Goal: Transaction & Acquisition: Book appointment/travel/reservation

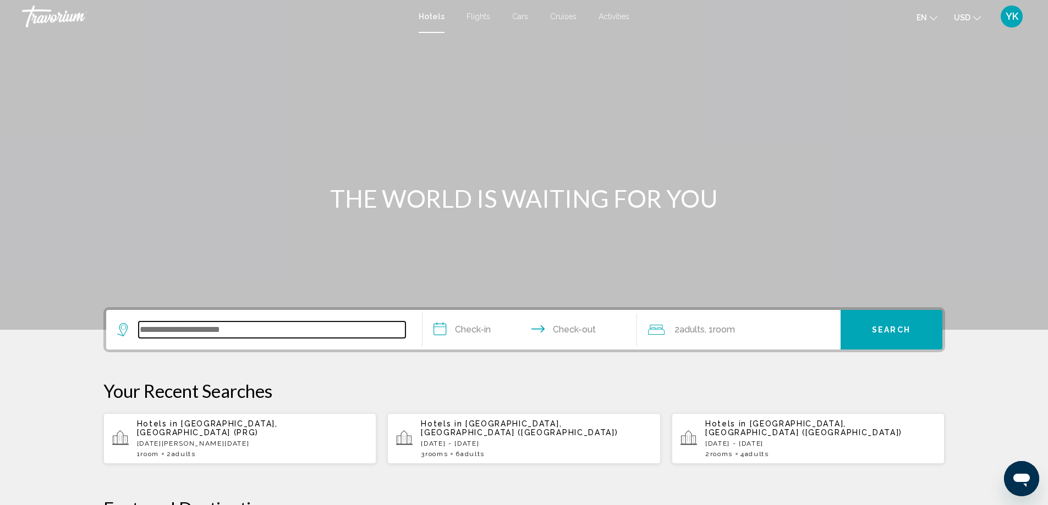
click at [255, 332] on input "Search widget" at bounding box center [272, 330] width 267 height 16
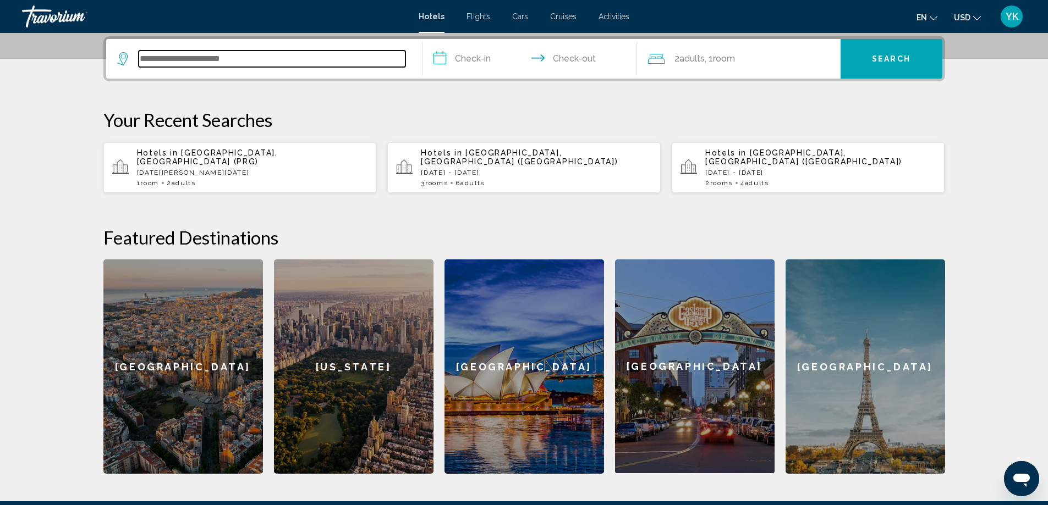
scroll to position [272, 0]
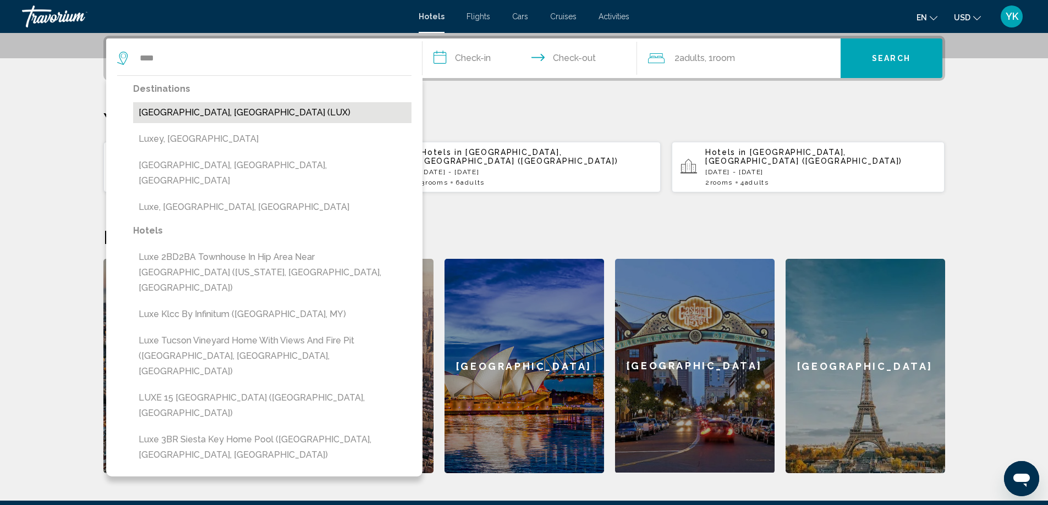
click at [236, 112] on button "Luxembourg, Luxembourg (LUX)" at bounding box center [272, 112] width 278 height 21
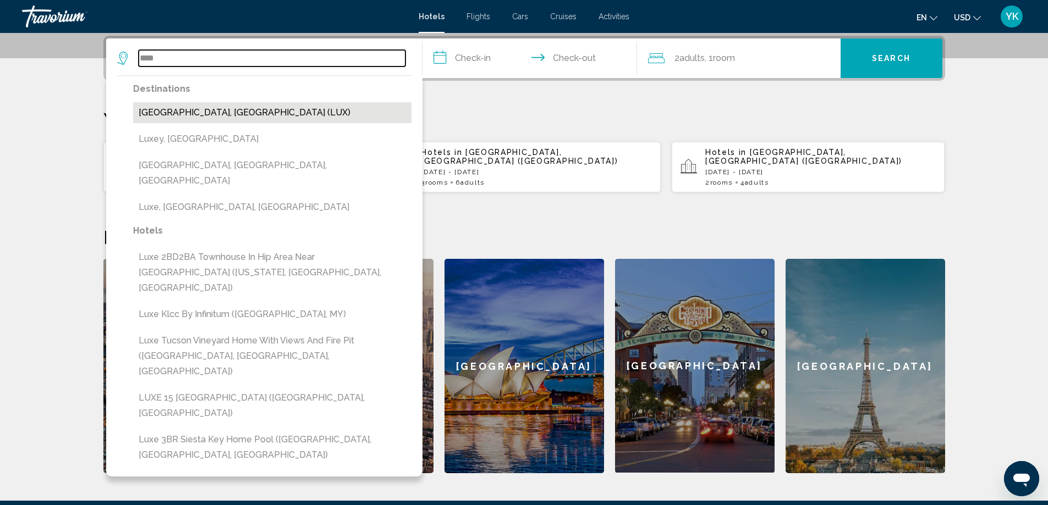
type input "**********"
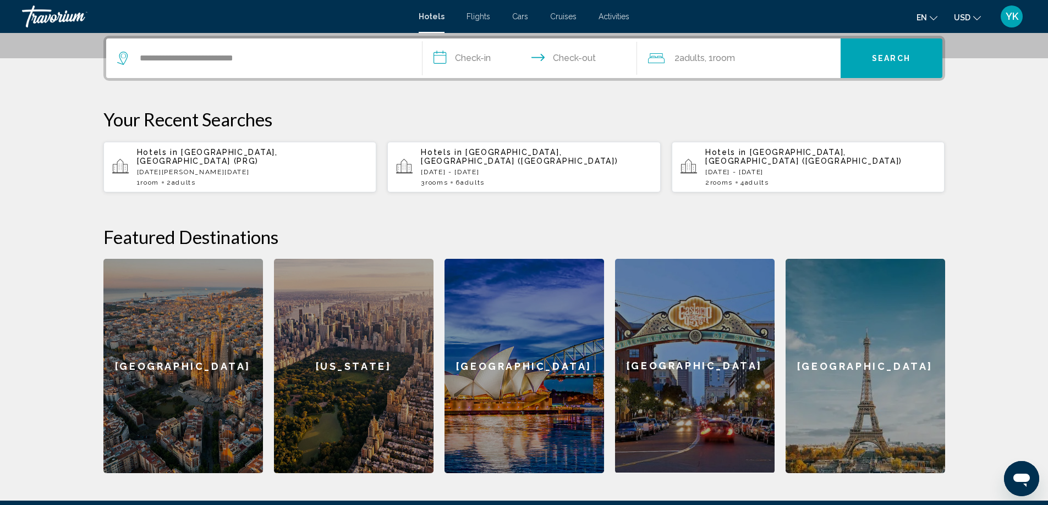
click at [482, 58] on input "**********" at bounding box center [531, 59] width 219 height 43
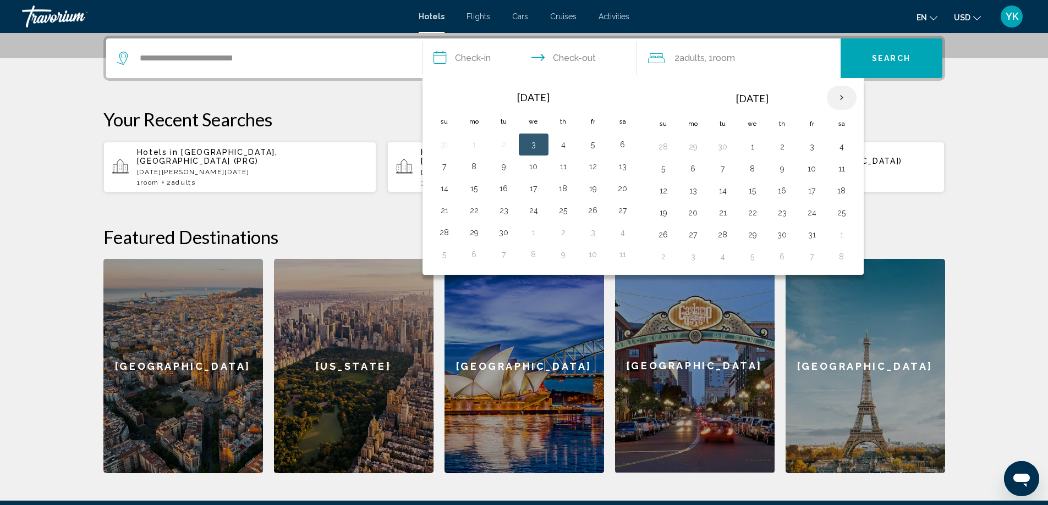
click at [842, 97] on th "Next month" at bounding box center [841, 98] width 30 height 24
click at [842, 213] on button "27" at bounding box center [842, 212] width 18 height 15
click at [664, 233] on button "28" at bounding box center [663, 234] width 18 height 15
type input "**********"
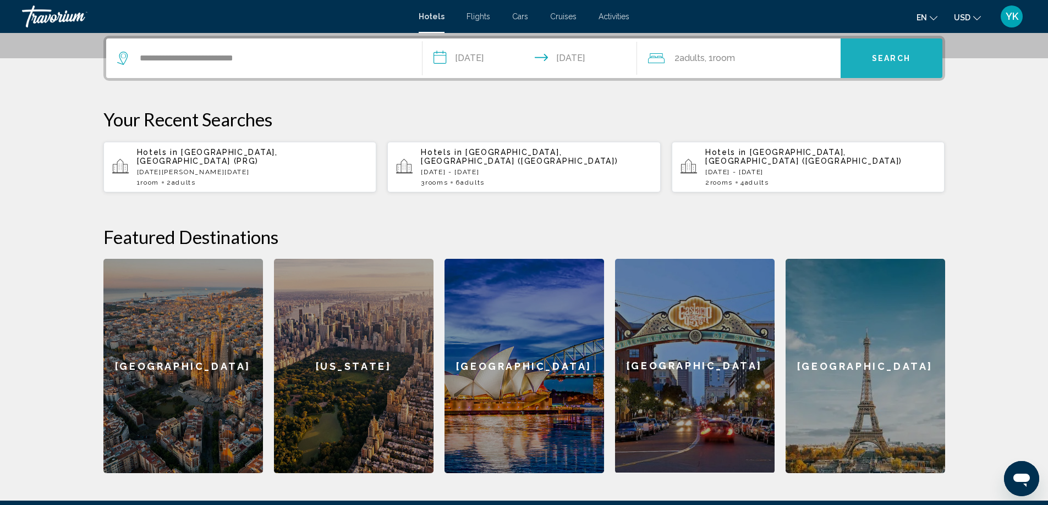
click at [894, 57] on span "Search" at bounding box center [891, 58] width 38 height 9
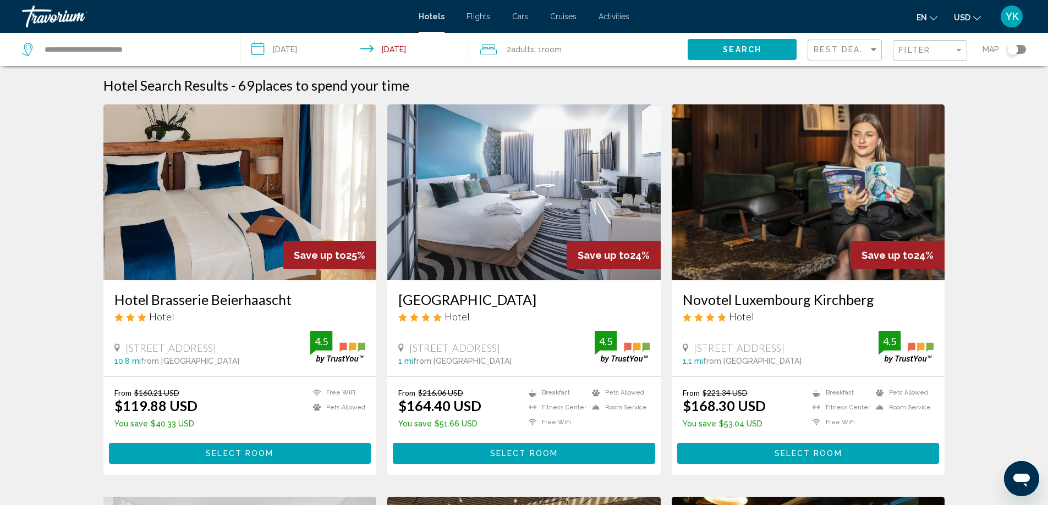
click at [954, 45] on div "Filter" at bounding box center [931, 51] width 65 height 20
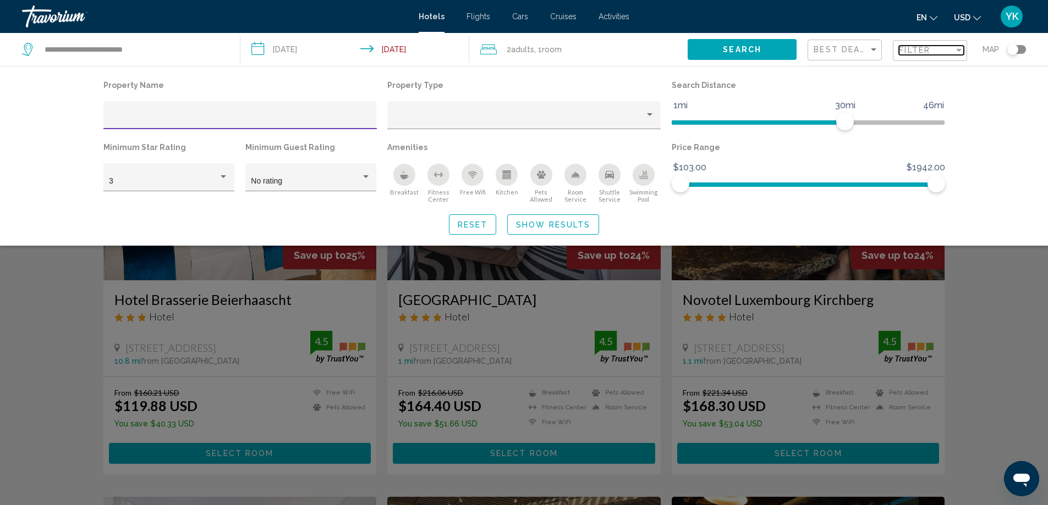
click at [960, 50] on div "Filter" at bounding box center [958, 50] width 5 height 3
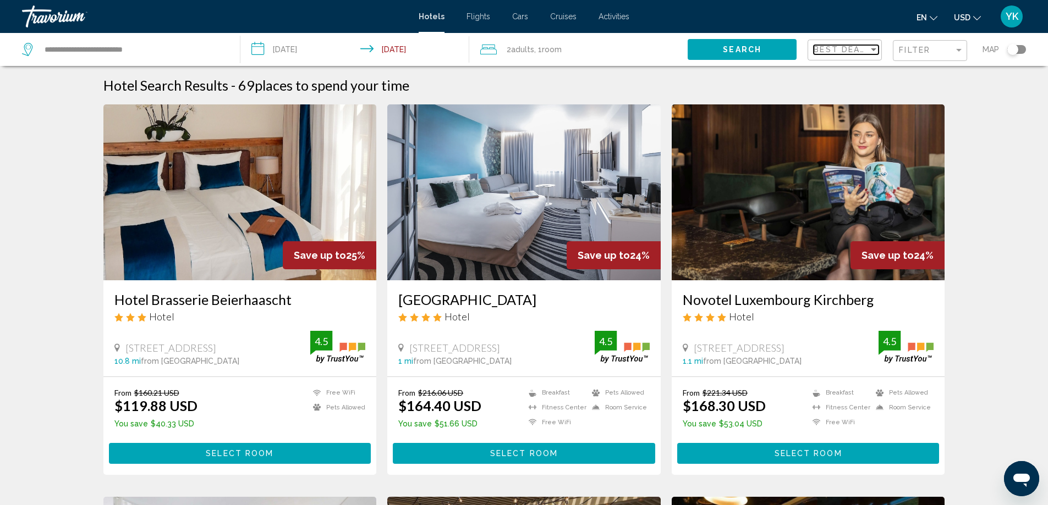
click at [873, 52] on div "Sort by" at bounding box center [873, 49] width 10 height 9
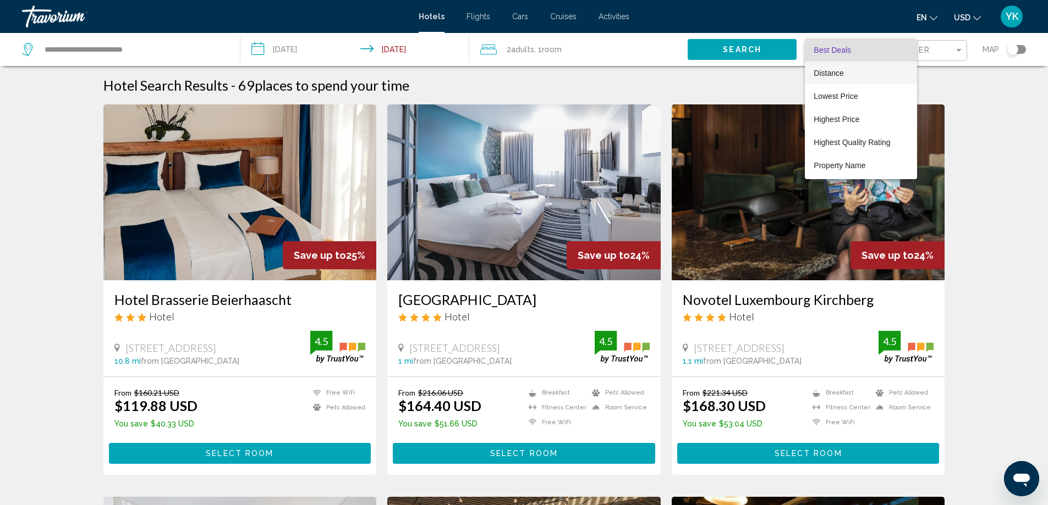
click at [828, 72] on span "Distance" at bounding box center [828, 73] width 30 height 9
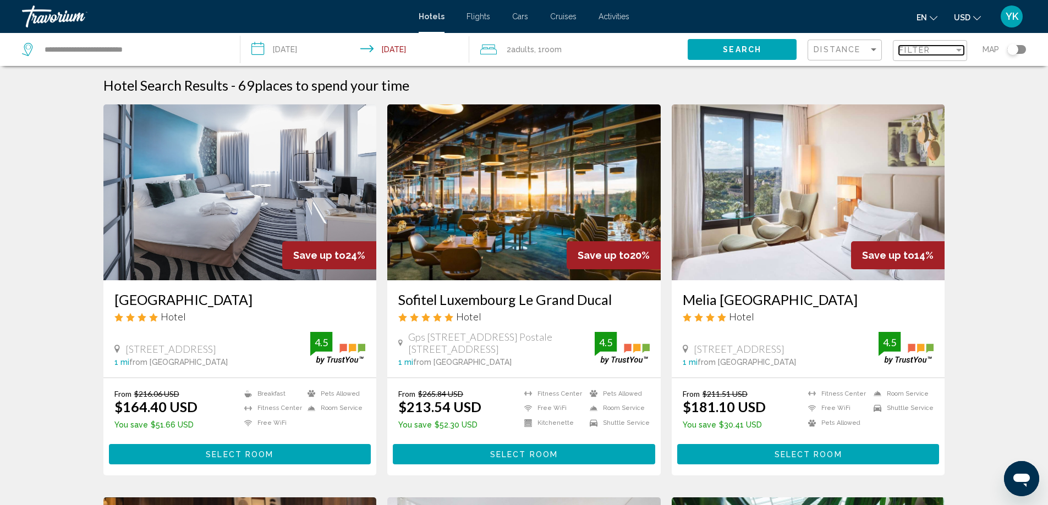
click at [923, 51] on span "Filter" at bounding box center [914, 50] width 31 height 9
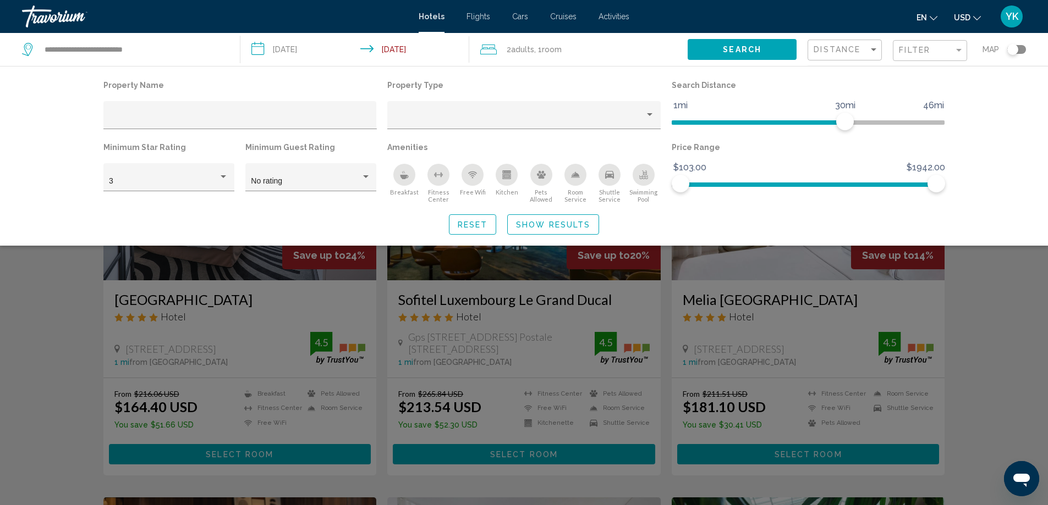
click at [403, 177] on icon "Breakfast" at bounding box center [404, 177] width 8 height 4
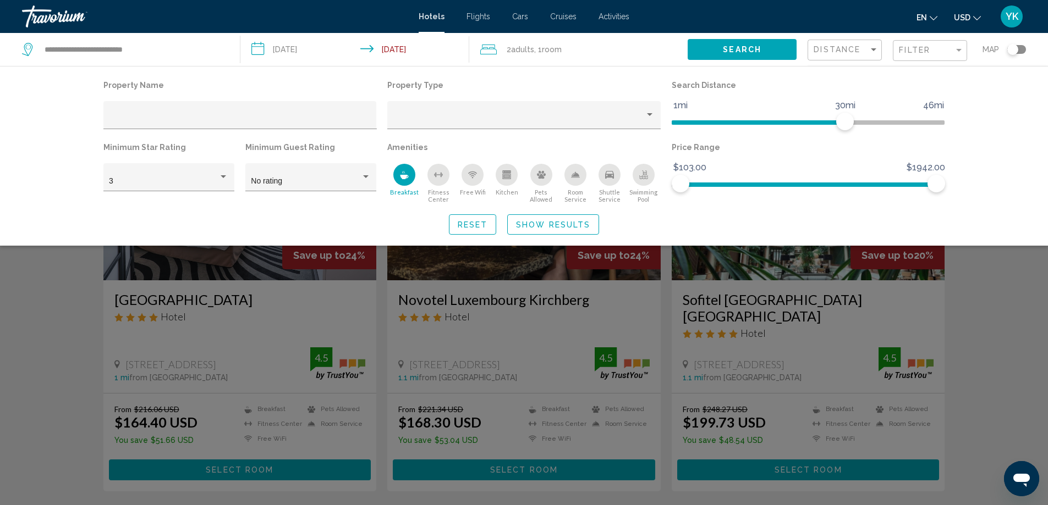
click at [471, 178] on icon "Free Wifi" at bounding box center [472, 174] width 9 height 9
click at [610, 179] on icon "Shuttle Service" at bounding box center [609, 174] width 9 height 9
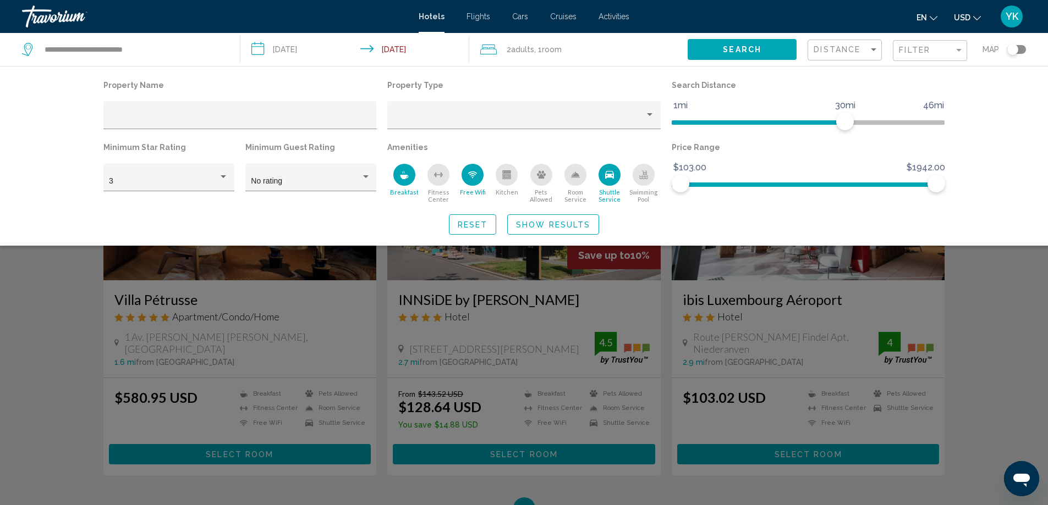
click at [1005, 226] on div "Property Name Property Type Search Distance 1mi 46mi 30mi Minimum Star Rating 3…" at bounding box center [524, 156] width 1048 height 180
click at [1006, 286] on div "Search widget" at bounding box center [524, 335] width 1048 height 340
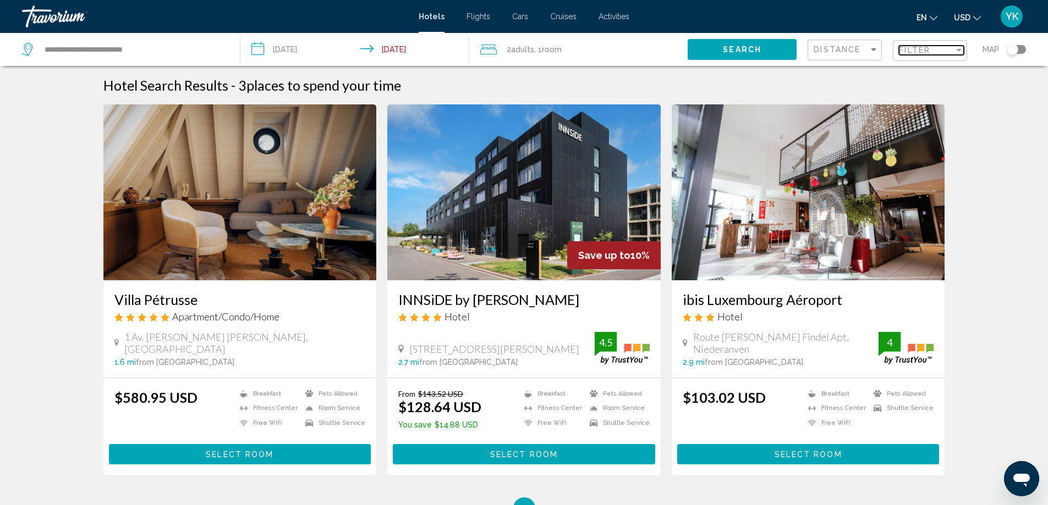
click at [928, 49] on span "Filter" at bounding box center [914, 50] width 31 height 9
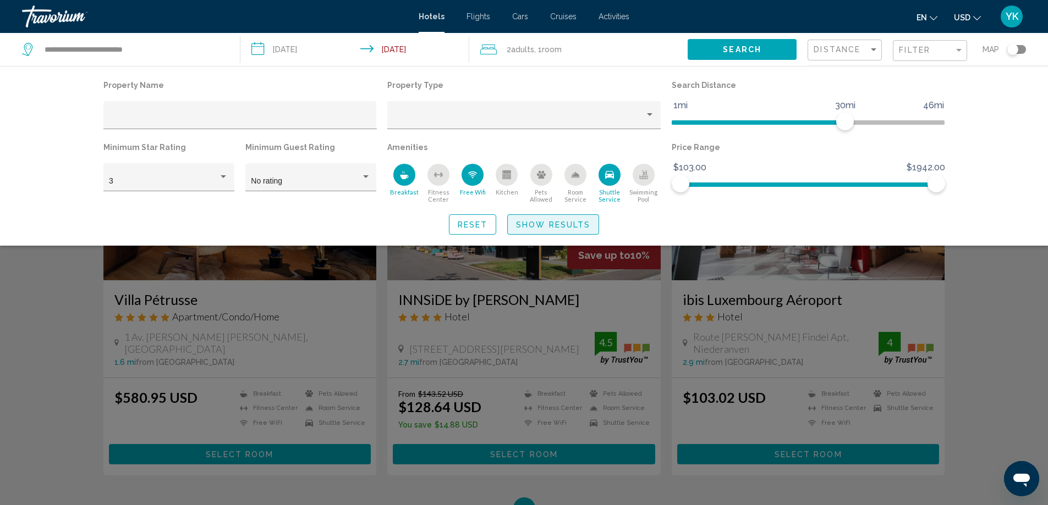
click at [556, 224] on span "Show Results" at bounding box center [553, 225] width 74 height 9
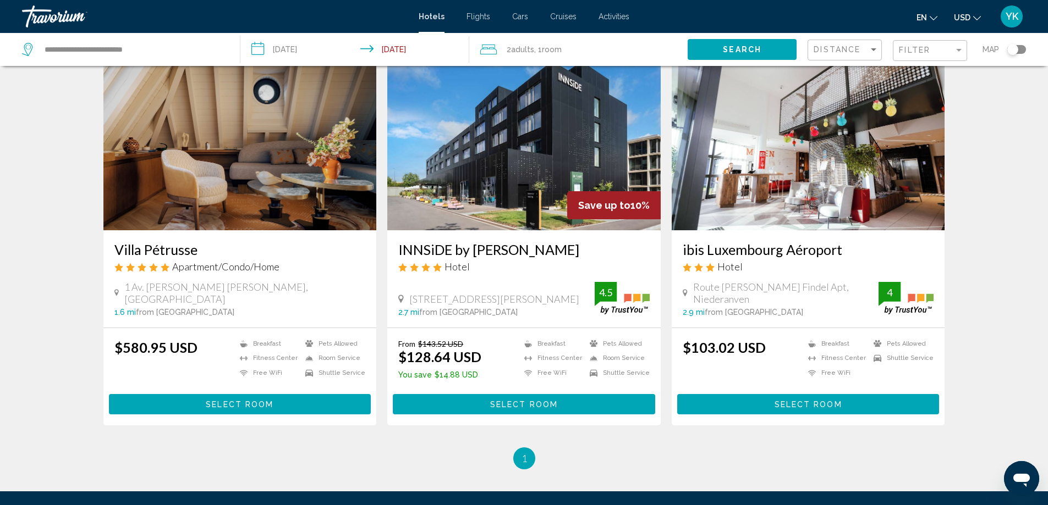
scroll to position [73, 0]
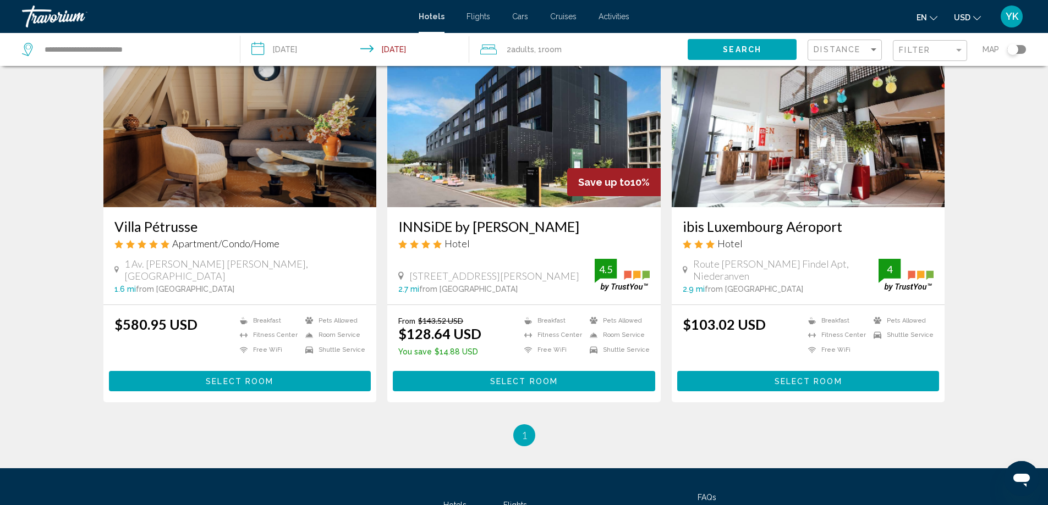
click at [518, 380] on span "Select Room" at bounding box center [524, 381] width 68 height 9
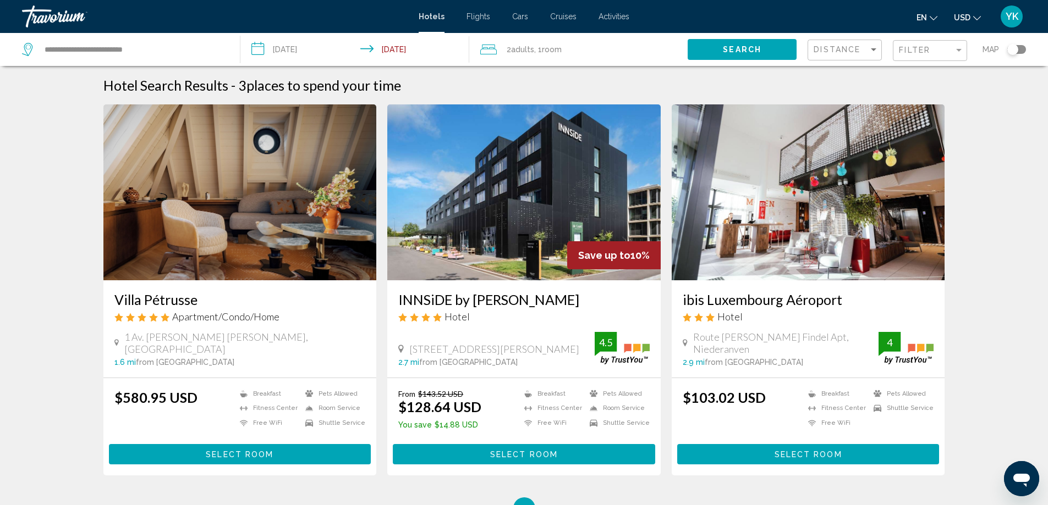
drag, startPoint x: 398, startPoint y: 300, endPoint x: 586, endPoint y: 305, distance: 188.7
click at [586, 305] on div "INNSiDE by Meliá Luxembourg Hotel 12 Rue Henri Schnadt 2530 Luxembourg 2.7 mi f…" at bounding box center [523, 328] width 273 height 97
copy h3 "INNSiDE by [PERSON_NAME]"
click at [954, 52] on div "Filter" at bounding box center [959, 50] width 10 height 9
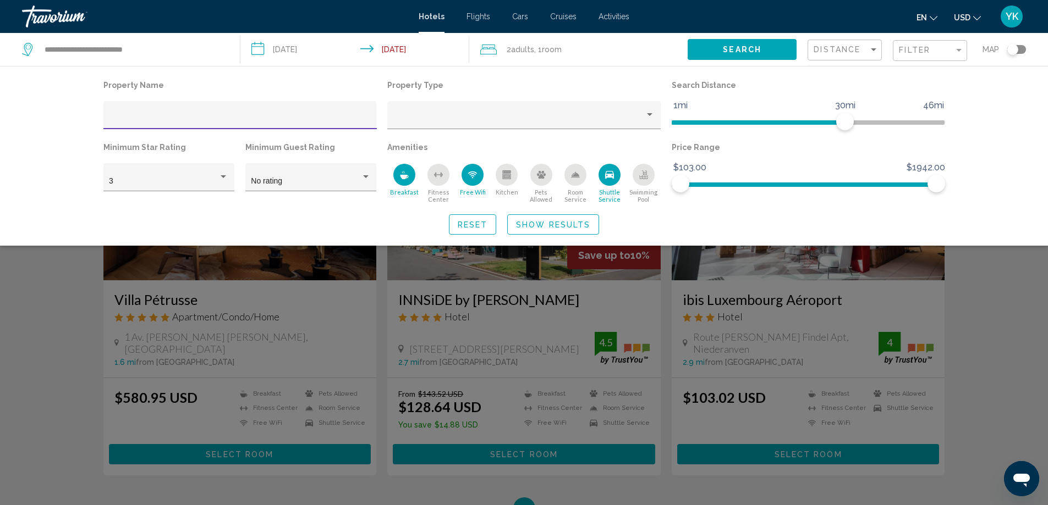
click at [403, 177] on icon "Breakfast" at bounding box center [404, 177] width 8 height 4
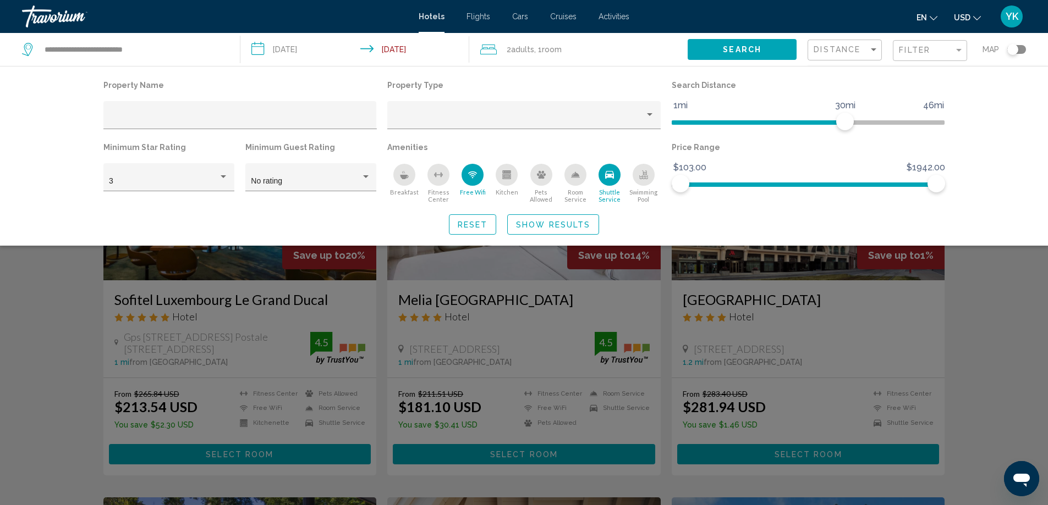
click at [608, 177] on icon "Shuttle Service" at bounding box center [609, 175] width 9 height 8
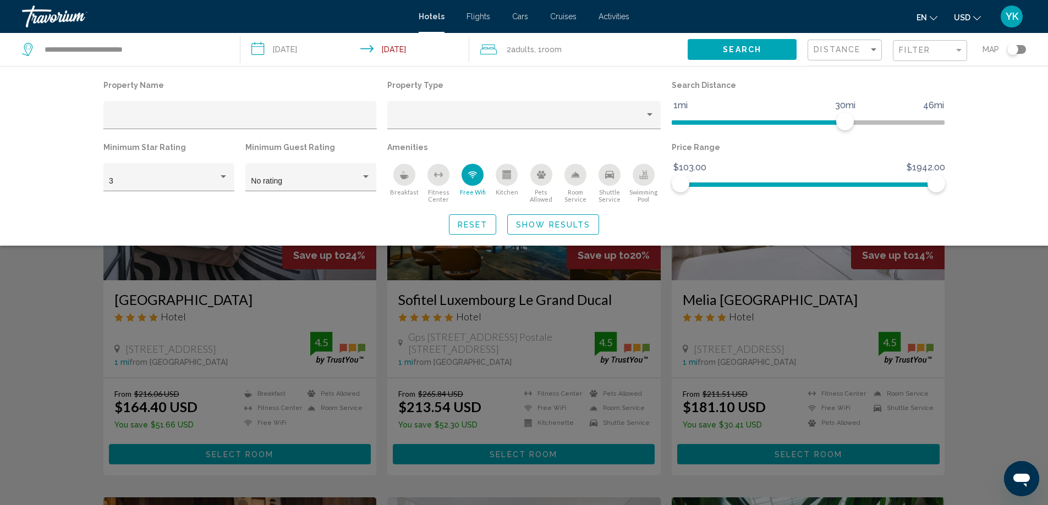
click at [400, 178] on icon "Breakfast" at bounding box center [404, 174] width 9 height 9
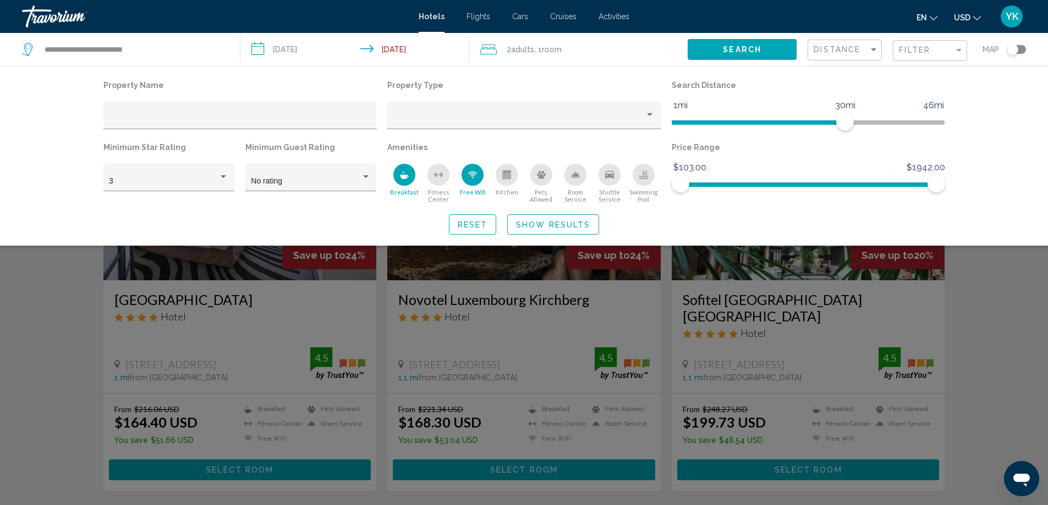
click at [548, 227] on span "Show Results" at bounding box center [553, 225] width 74 height 9
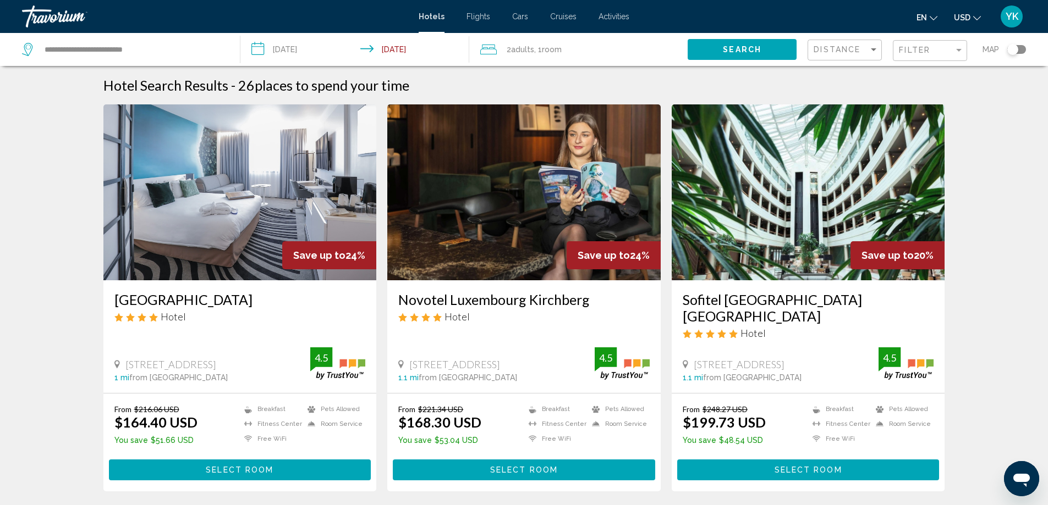
click at [261, 188] on img "Main content" at bounding box center [239, 192] width 273 height 176
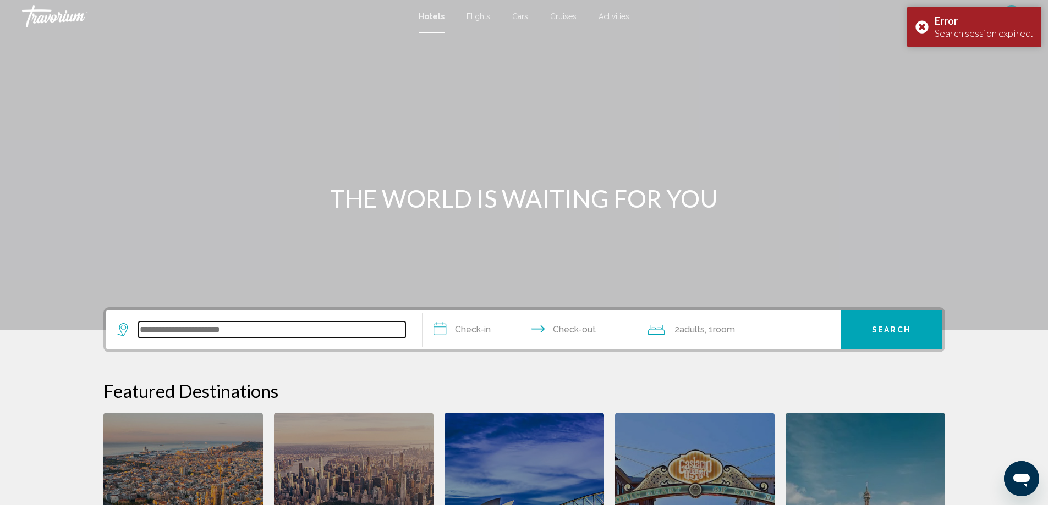
click at [263, 327] on input "Search widget" at bounding box center [272, 330] width 267 height 16
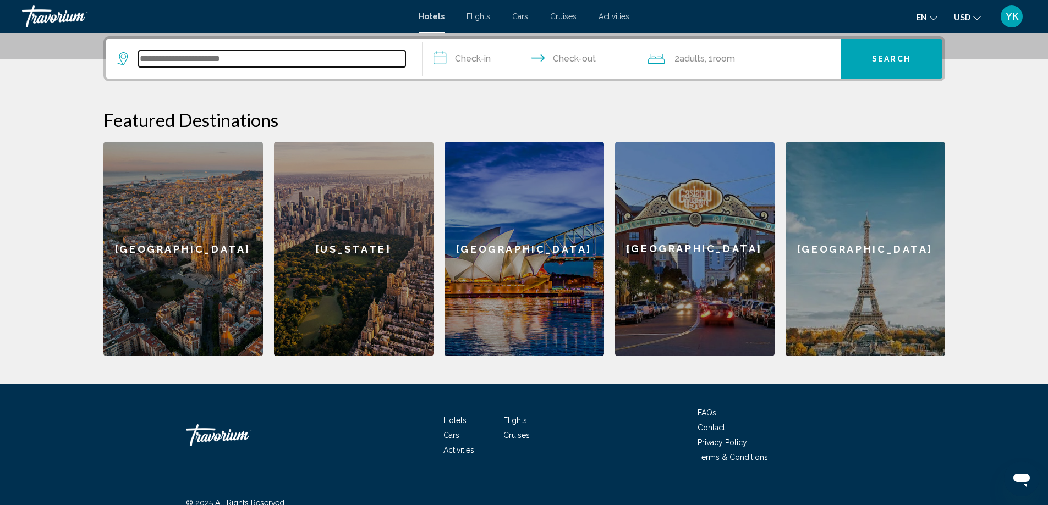
scroll to position [272, 0]
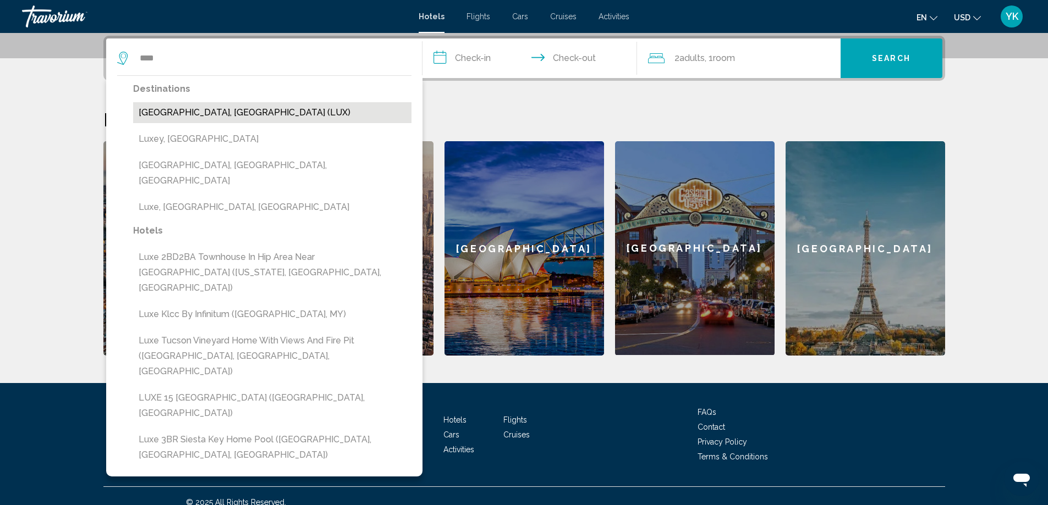
click at [205, 111] on button "Luxembourg, Luxembourg (LUX)" at bounding box center [272, 112] width 278 height 21
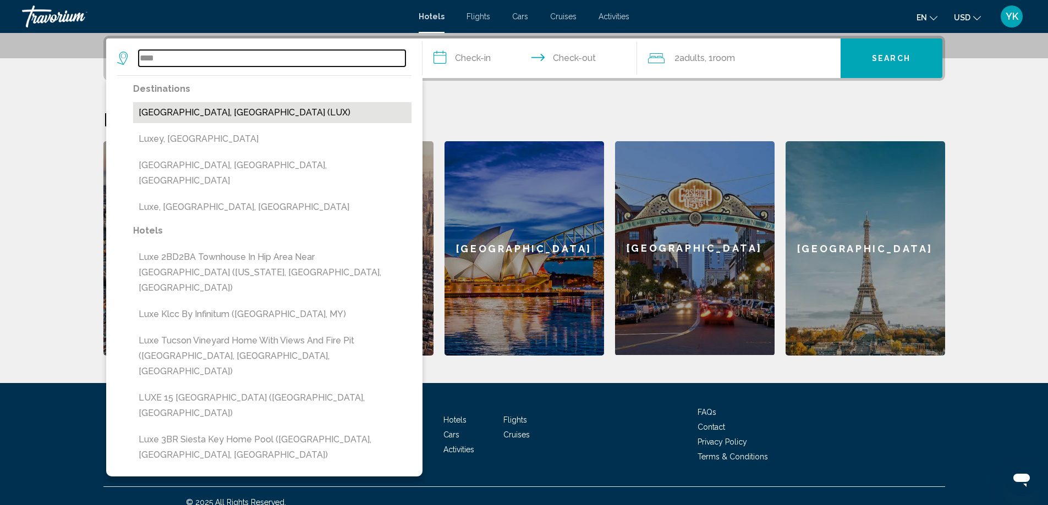
type input "**********"
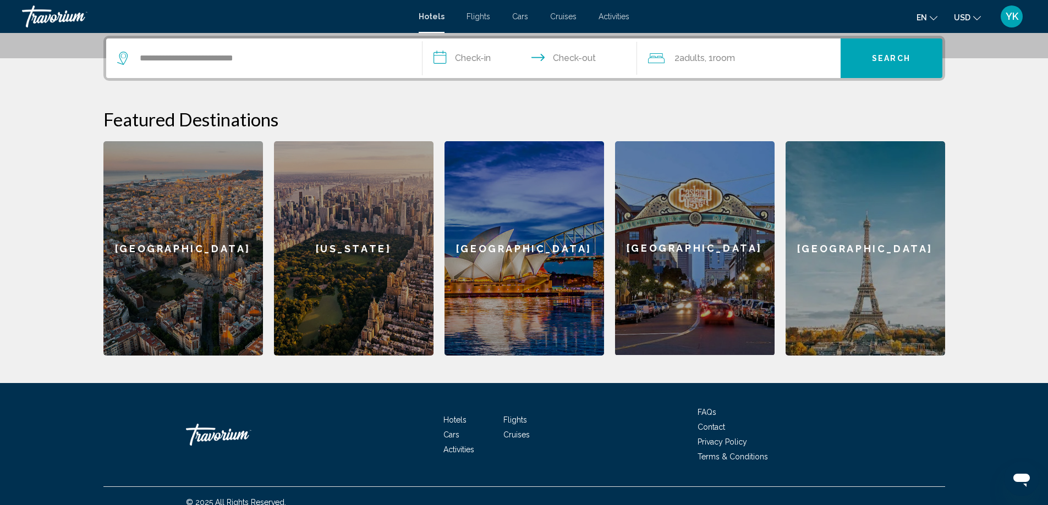
click at [464, 63] on input "**********" at bounding box center [531, 59] width 219 height 43
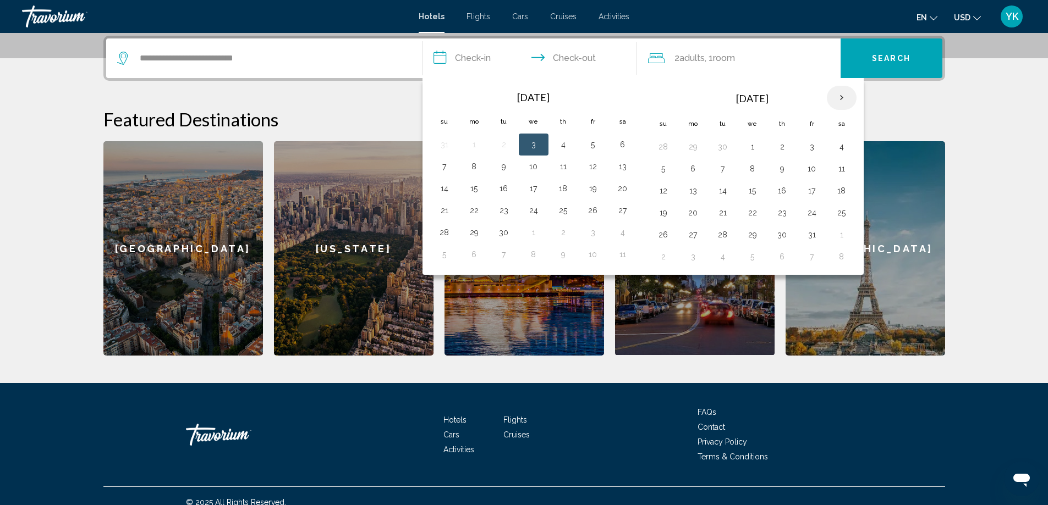
click at [841, 93] on th "Next month" at bounding box center [841, 98] width 30 height 24
click at [839, 210] on button "27" at bounding box center [842, 212] width 18 height 15
click at [663, 236] on button "28" at bounding box center [663, 234] width 18 height 15
type input "**********"
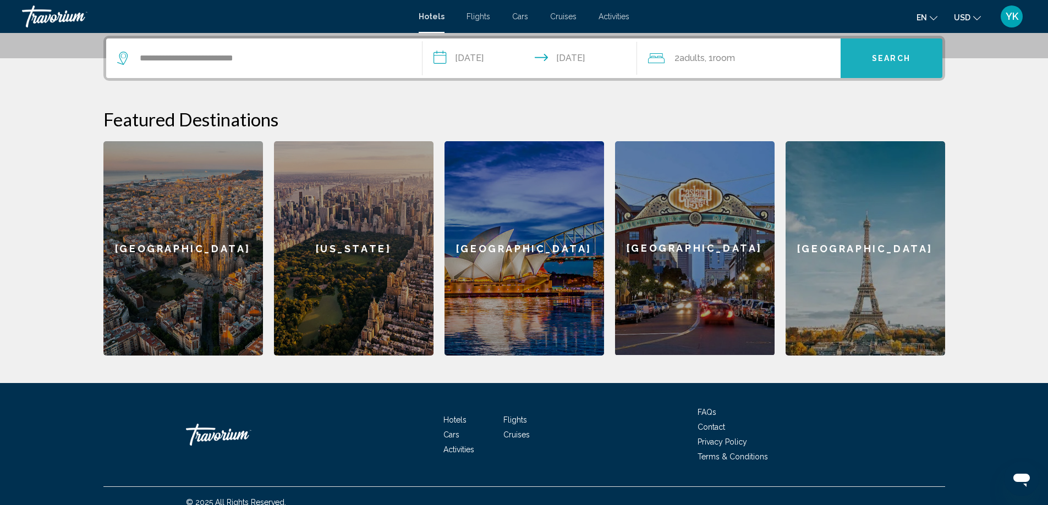
click at [891, 59] on span "Search" at bounding box center [891, 58] width 38 height 9
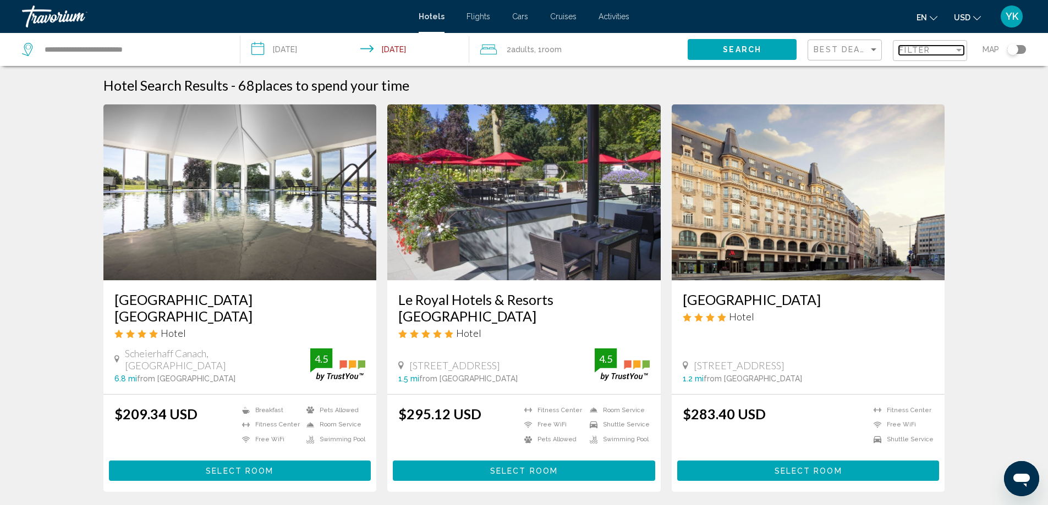
click at [957, 51] on div "Filter" at bounding box center [958, 50] width 5 height 3
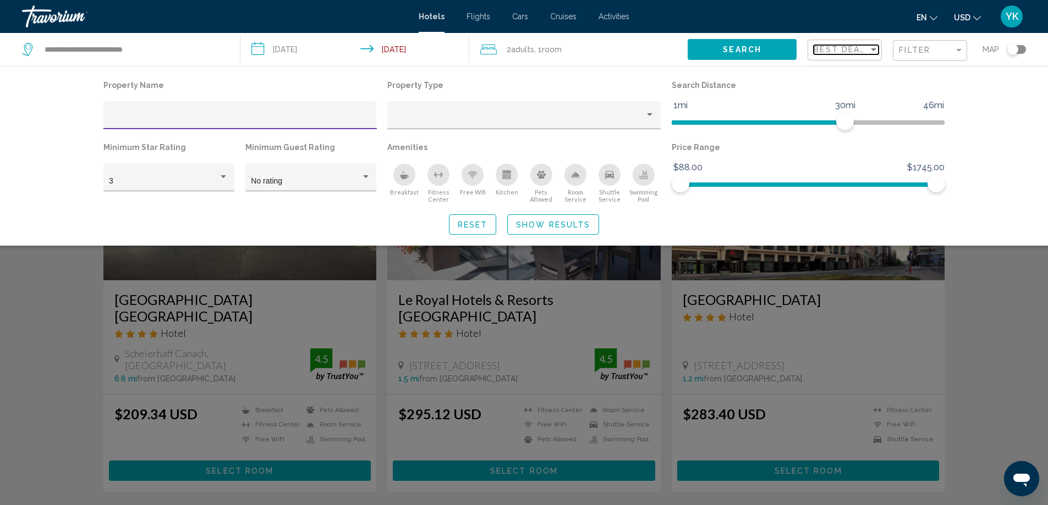
click at [872, 49] on div "Sort by" at bounding box center [872, 49] width 5 height 3
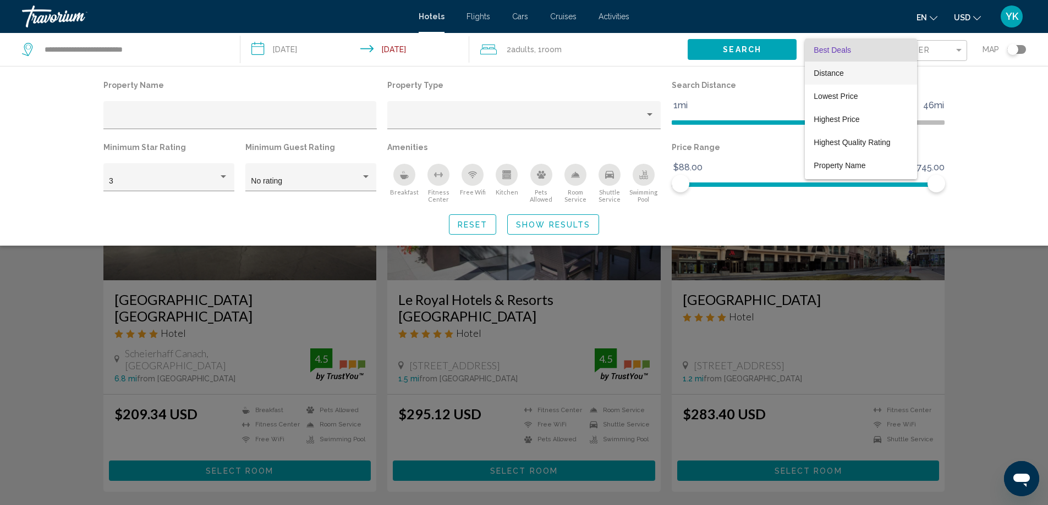
click at [834, 73] on span "Distance" at bounding box center [828, 73] width 30 height 9
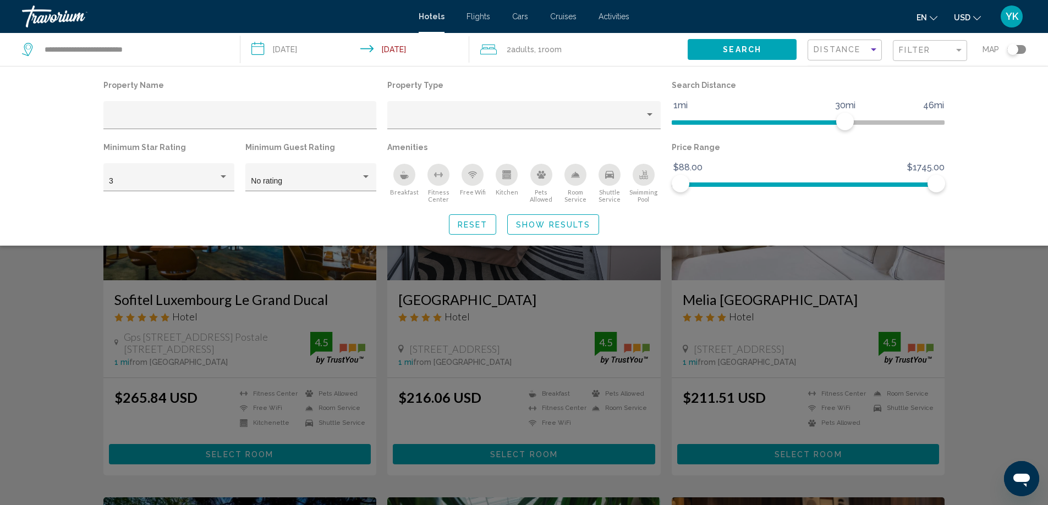
click at [474, 176] on icon "Free Wifi" at bounding box center [473, 176] width 4 height 2
click at [403, 177] on icon "Breakfast" at bounding box center [404, 177] width 8 height 4
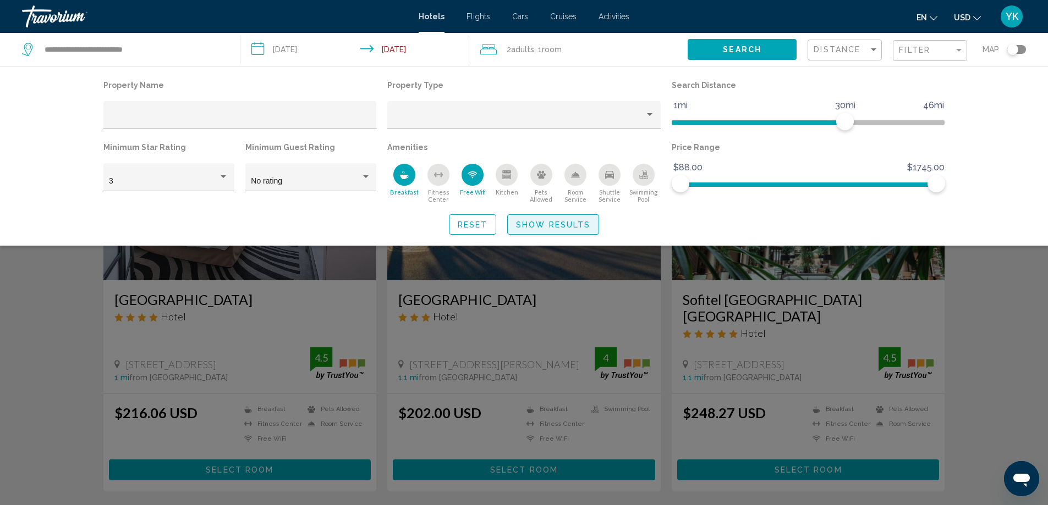
click at [554, 224] on span "Show Results" at bounding box center [553, 225] width 74 height 9
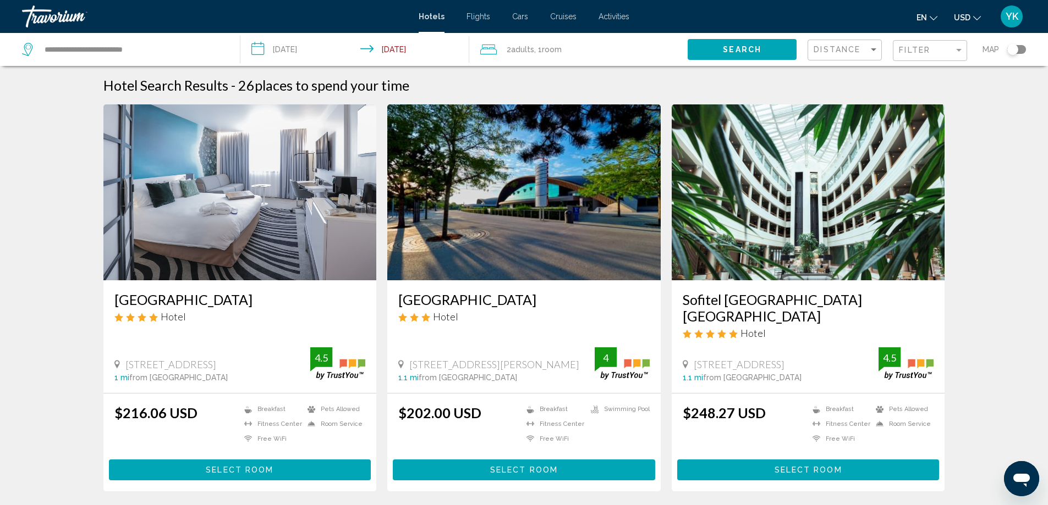
click at [203, 301] on h3 "Novotel Luxembourg Centre" at bounding box center [239, 299] width 251 height 16
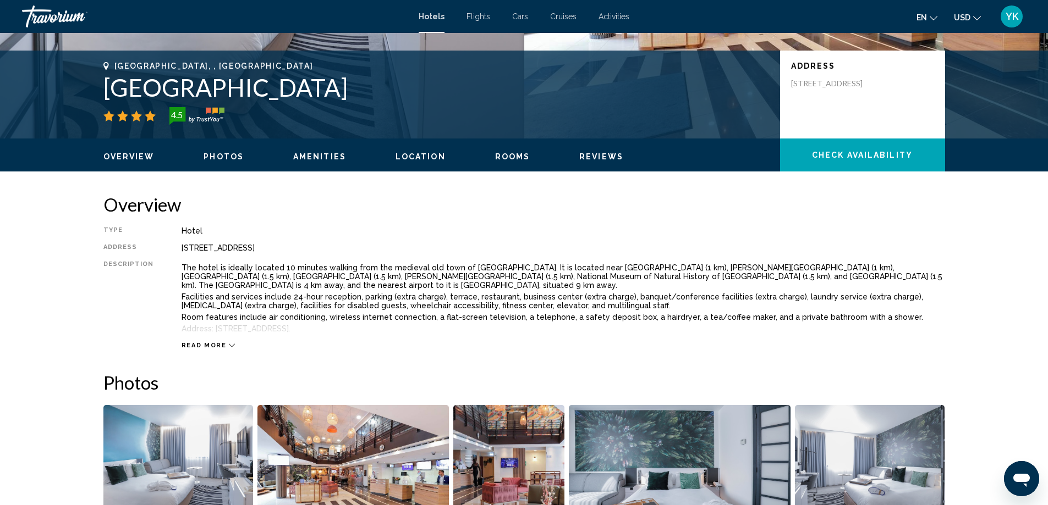
scroll to position [293, 0]
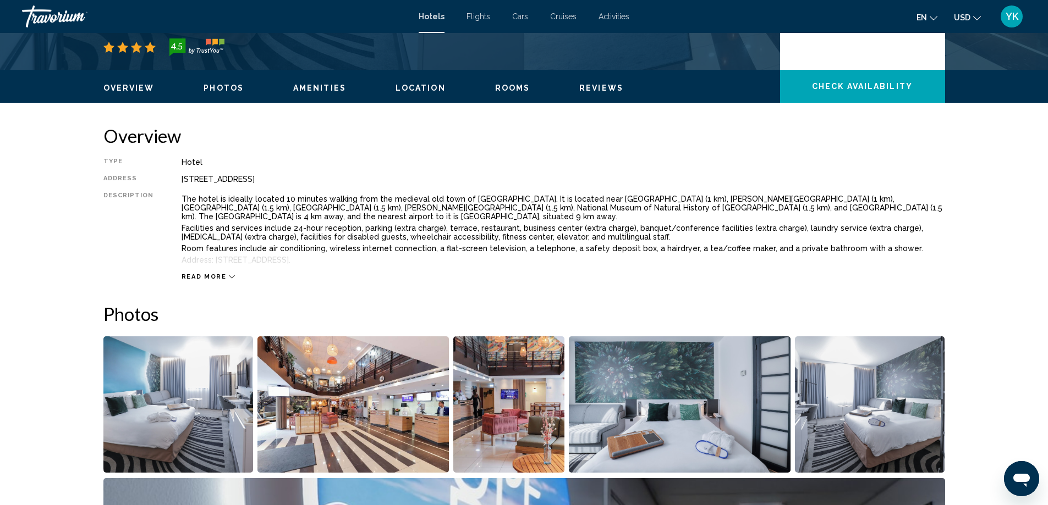
drag, startPoint x: 175, startPoint y: 180, endPoint x: 389, endPoint y: 181, distance: 213.4
click at [389, 181] on div "Type Hotel Address 35 Rue Du Laboratoire, Luxembourg 2015, Luxembourg Descripti…" at bounding box center [523, 219] width 841 height 123
copy div "35 Rue Du Laboratoire, Luxembourg 2015, Luxembourg"
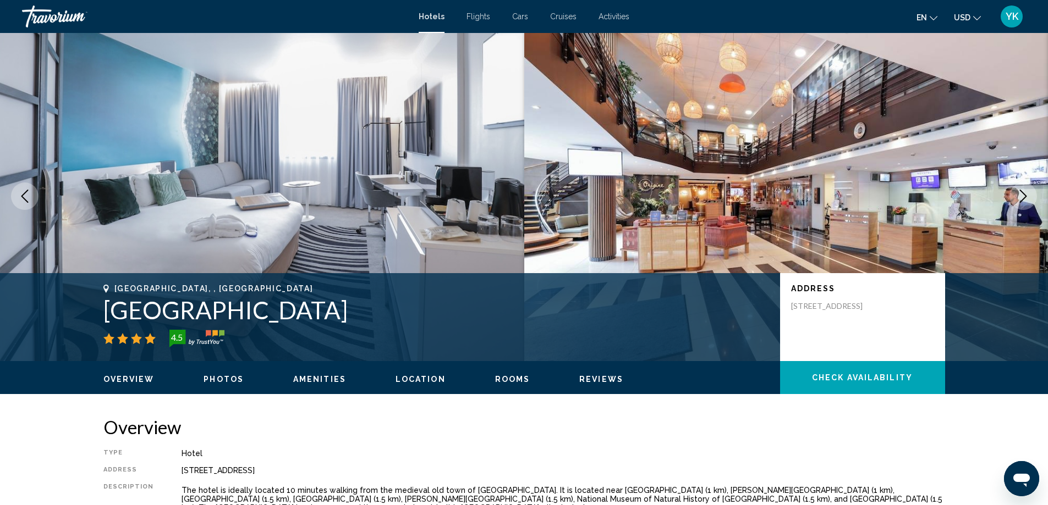
scroll to position [0, 0]
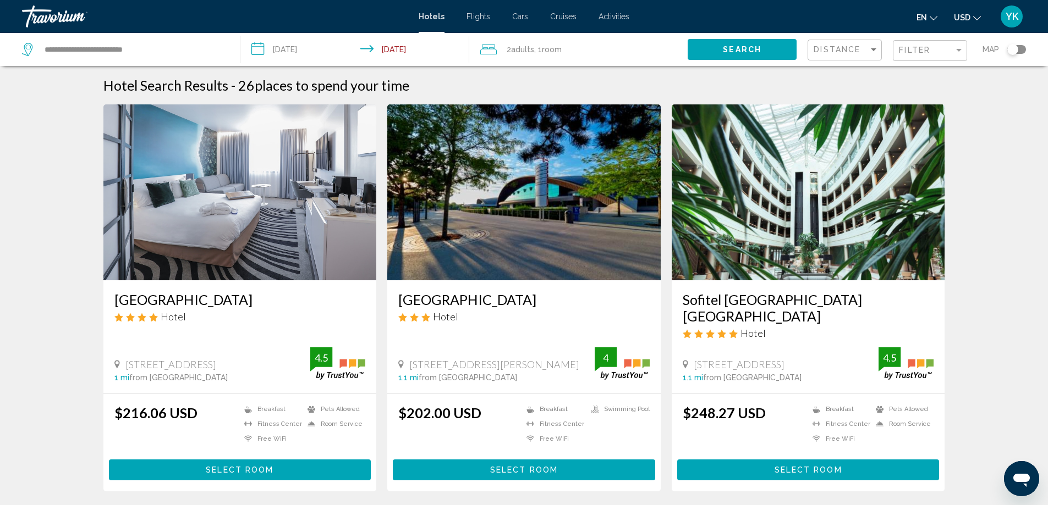
drag, startPoint x: 693, startPoint y: 338, endPoint x: 746, endPoint y: 350, distance: 54.2
click at [746, 359] on span "6 Rue Du Fort Niedergrunewald Quartier, Luxembourg" at bounding box center [738, 365] width 91 height 12
copy span "6 Rue Du Fort Niedergrunewald Quartier, Luxembourg"
click at [752, 302] on h3 "Sofitel Luxembourg Europe" at bounding box center [807, 307] width 251 height 33
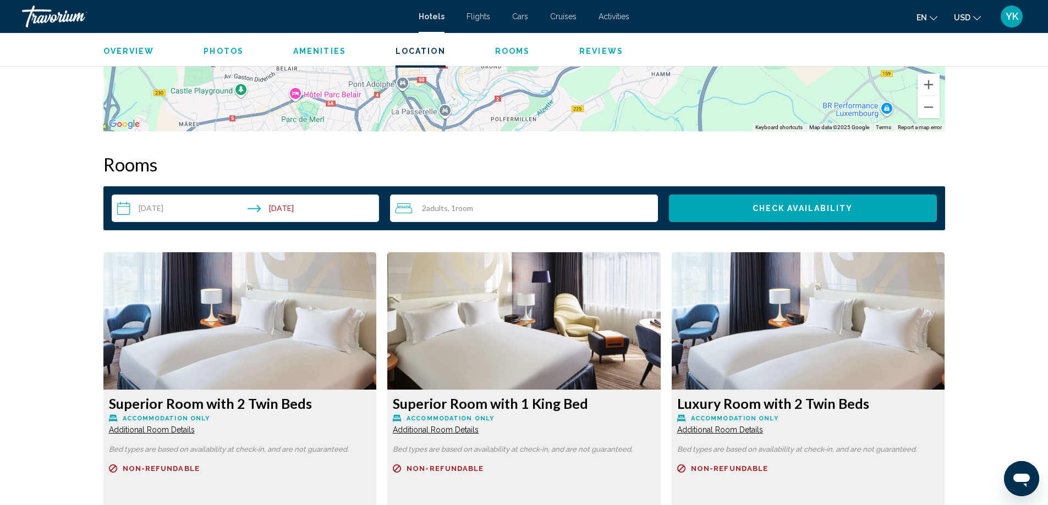
scroll to position [1329, 0]
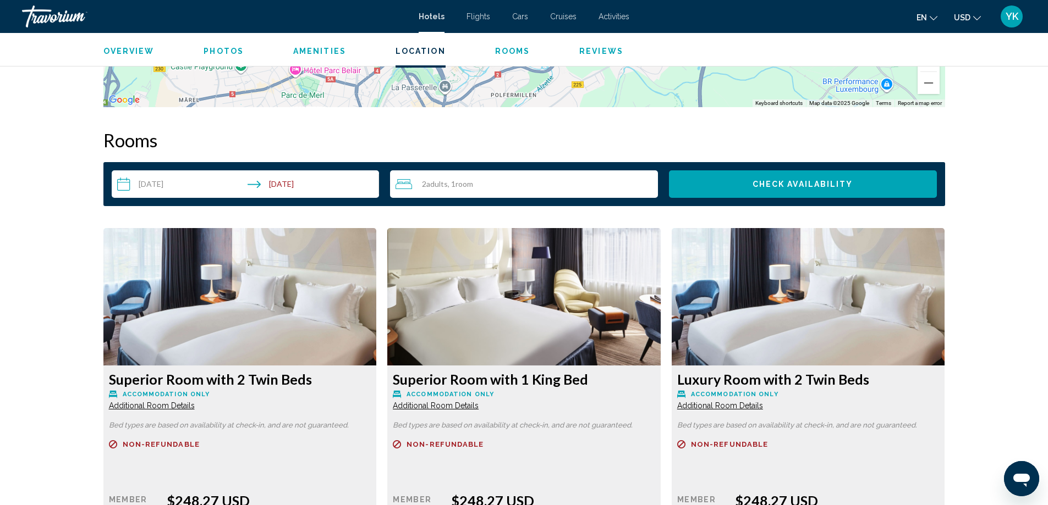
click at [814, 184] on span "Check Availability" at bounding box center [802, 184] width 101 height 9
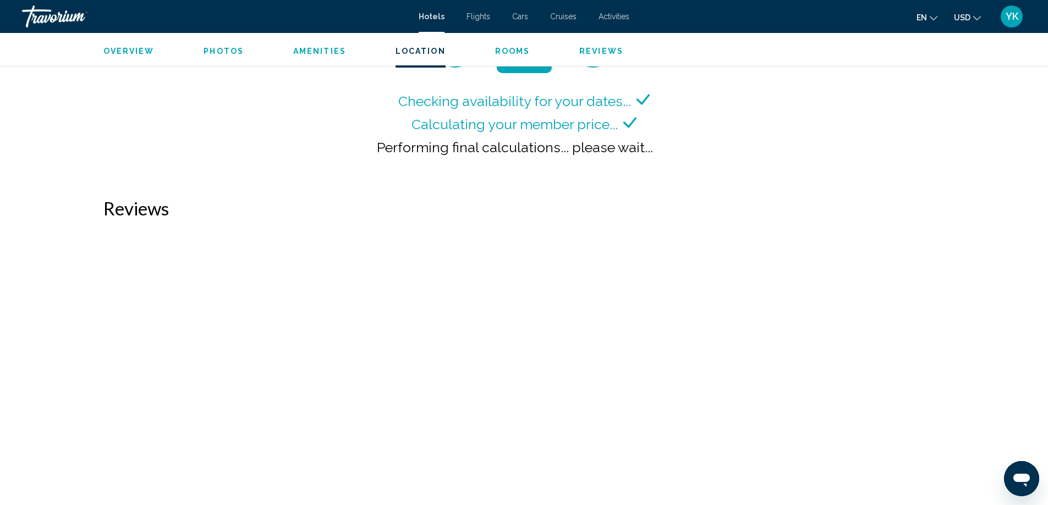
scroll to position [1540, 0]
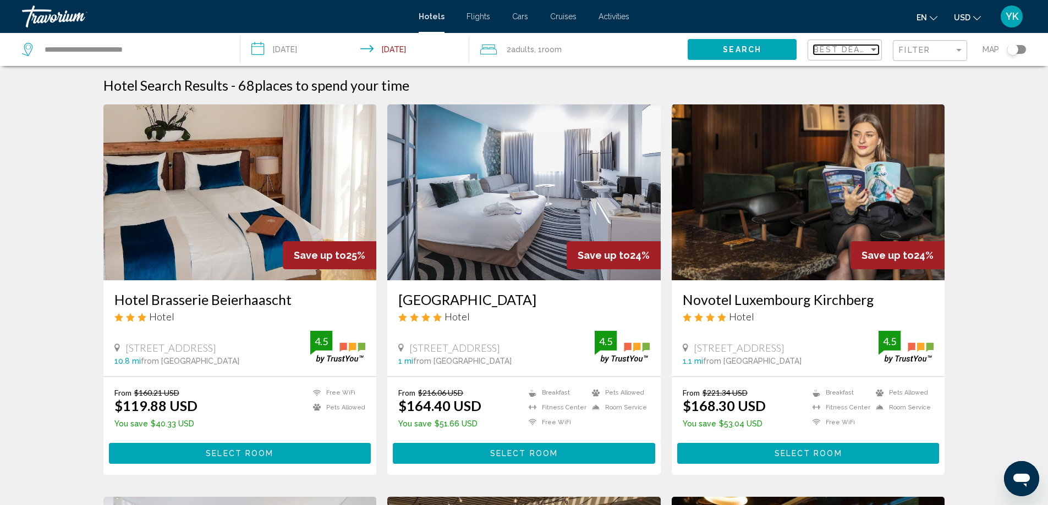
click at [869, 51] on div "Sort by" at bounding box center [873, 49] width 10 height 9
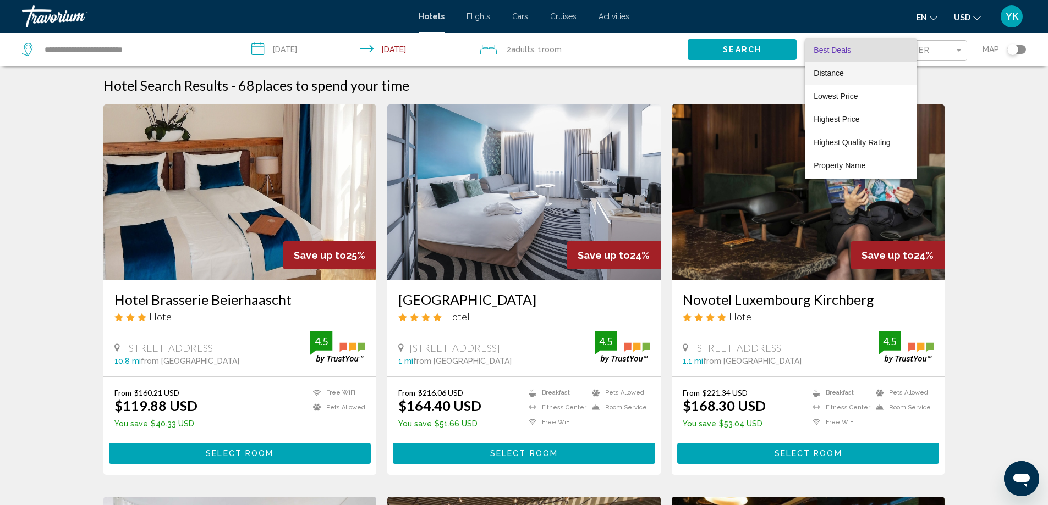
click at [839, 78] on span "Distance" at bounding box center [860, 73] width 94 height 23
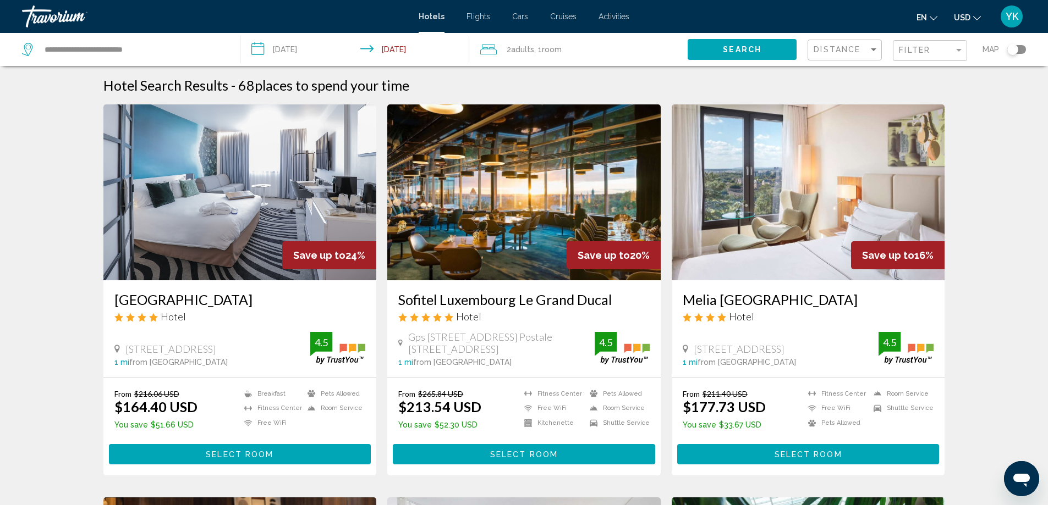
scroll to position [73, 0]
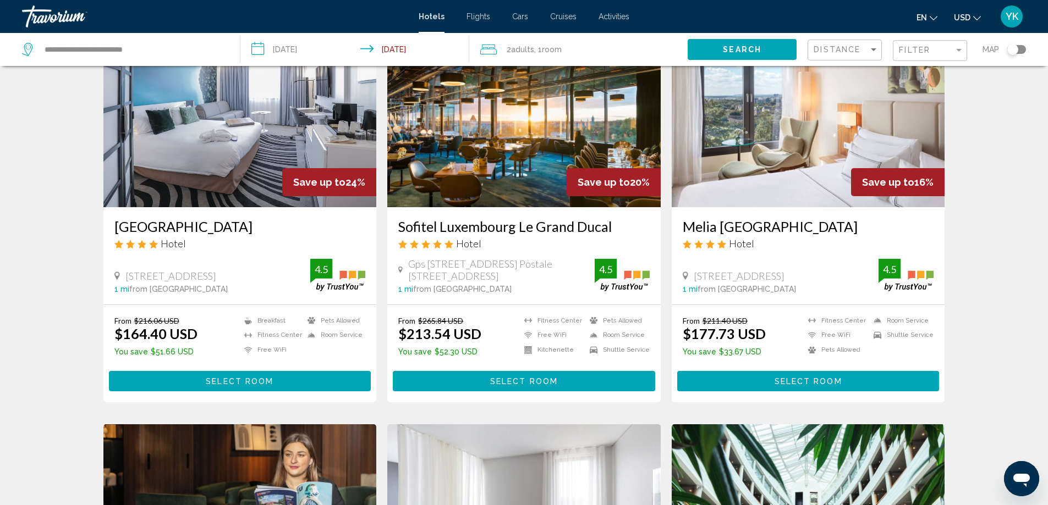
click at [241, 386] on span "Select Room" at bounding box center [240, 381] width 68 height 9
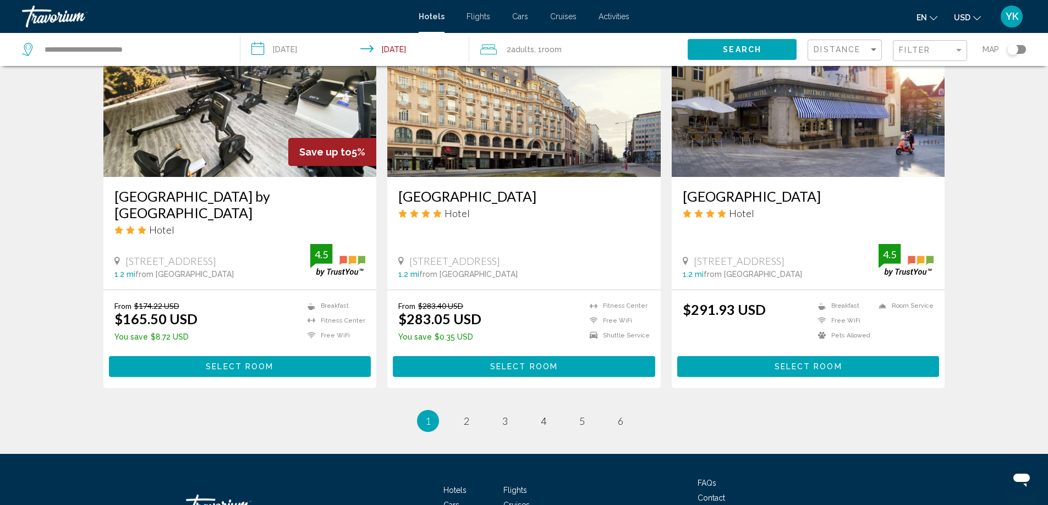
scroll to position [1320, 0]
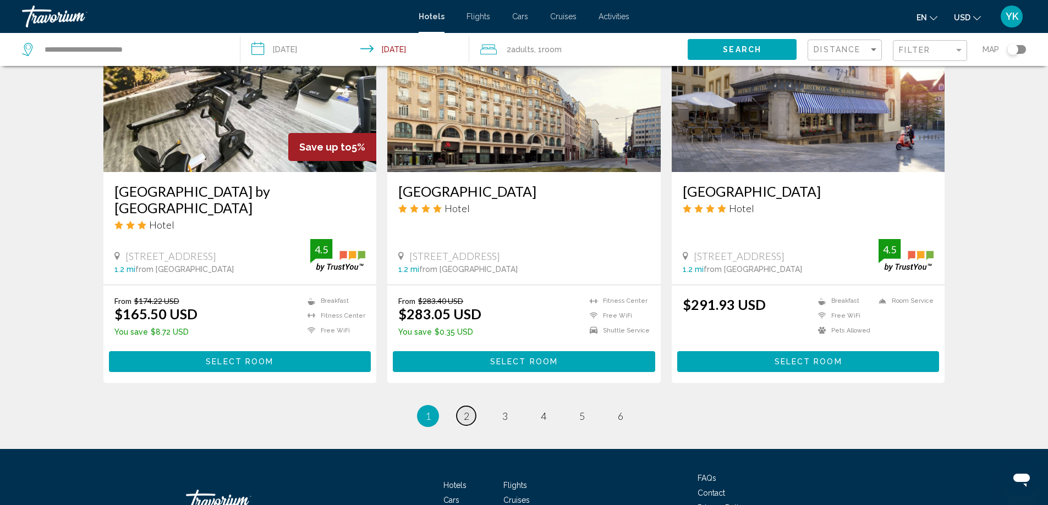
click at [467, 410] on span "2" at bounding box center [466, 416] width 5 height 12
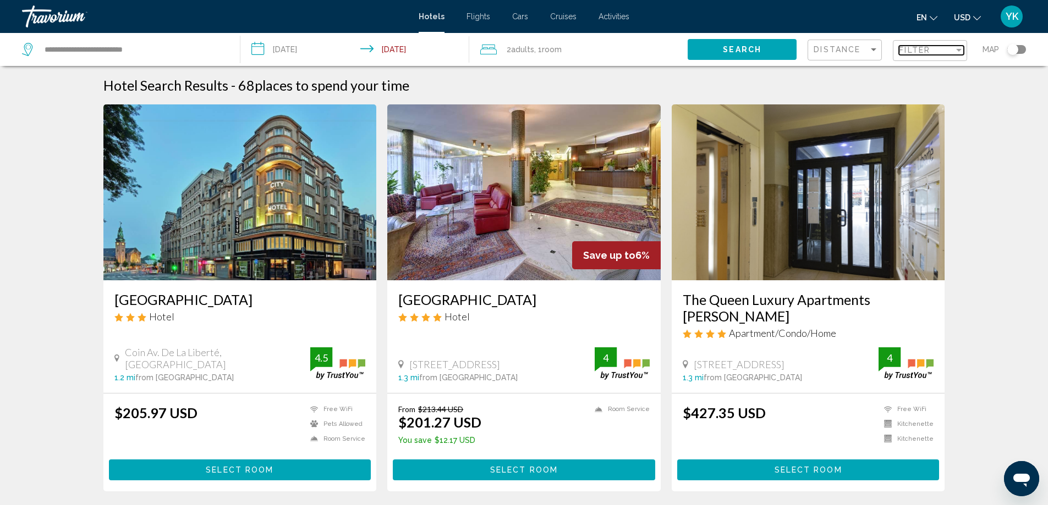
click at [960, 52] on div "Filter" at bounding box center [959, 50] width 10 height 9
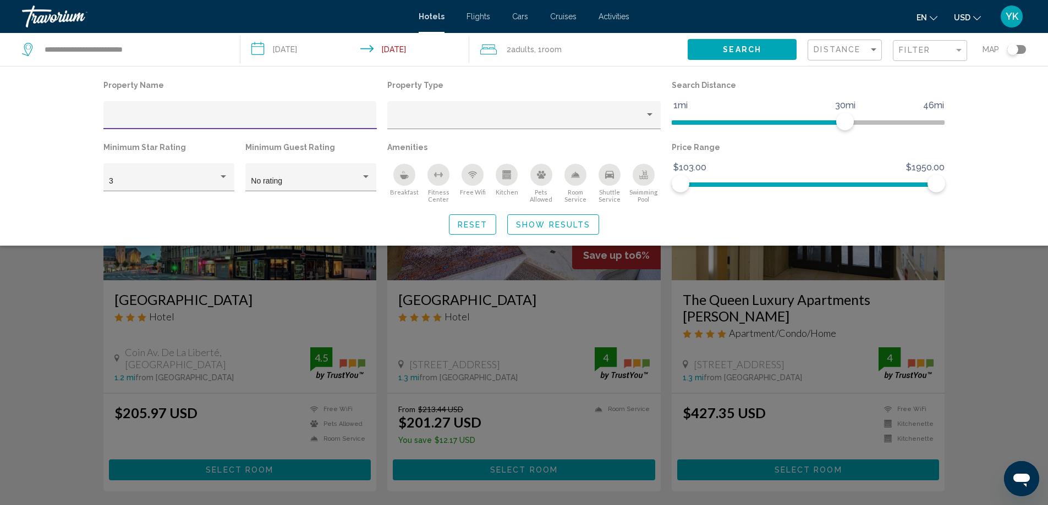
click at [470, 174] on icon "Free Wifi" at bounding box center [472, 174] width 9 height 9
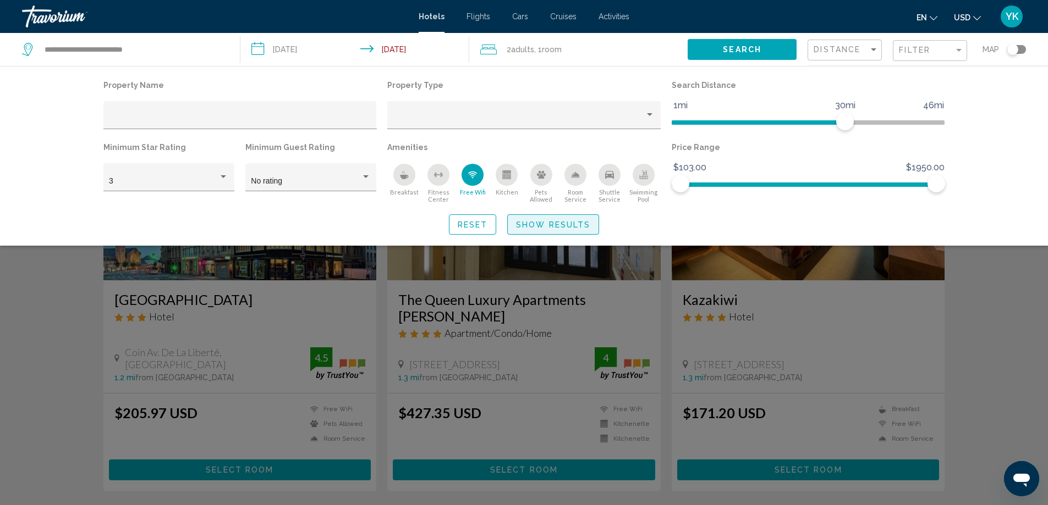
click at [559, 222] on span "Show Results" at bounding box center [553, 225] width 74 height 9
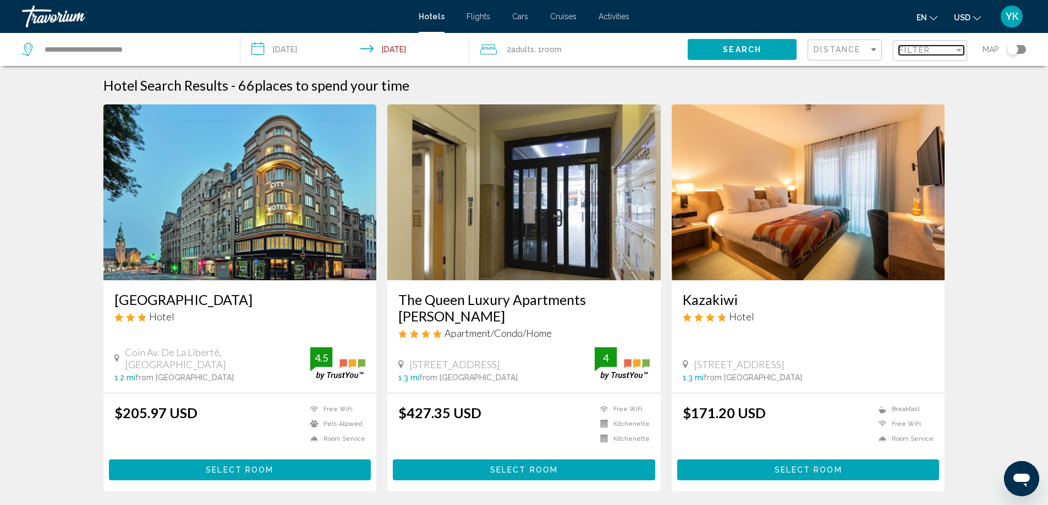
click at [958, 50] on div "Filter" at bounding box center [958, 50] width 5 height 3
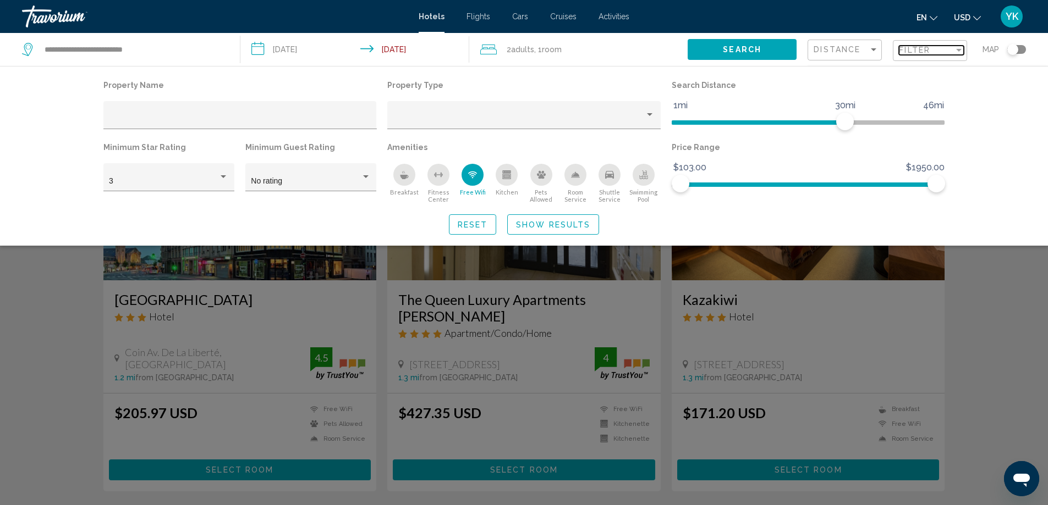
click at [959, 50] on div "Filter" at bounding box center [958, 50] width 5 height 3
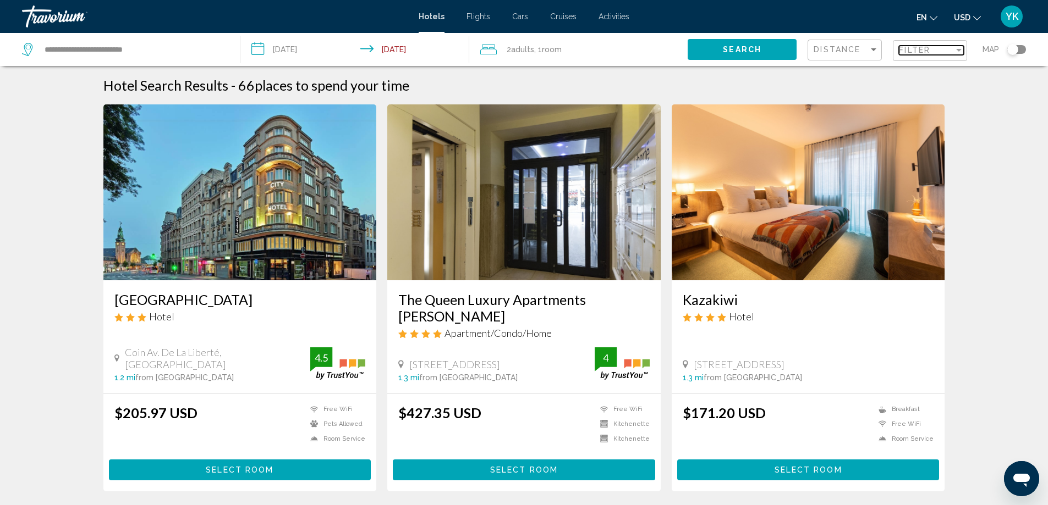
scroll to position [73, 0]
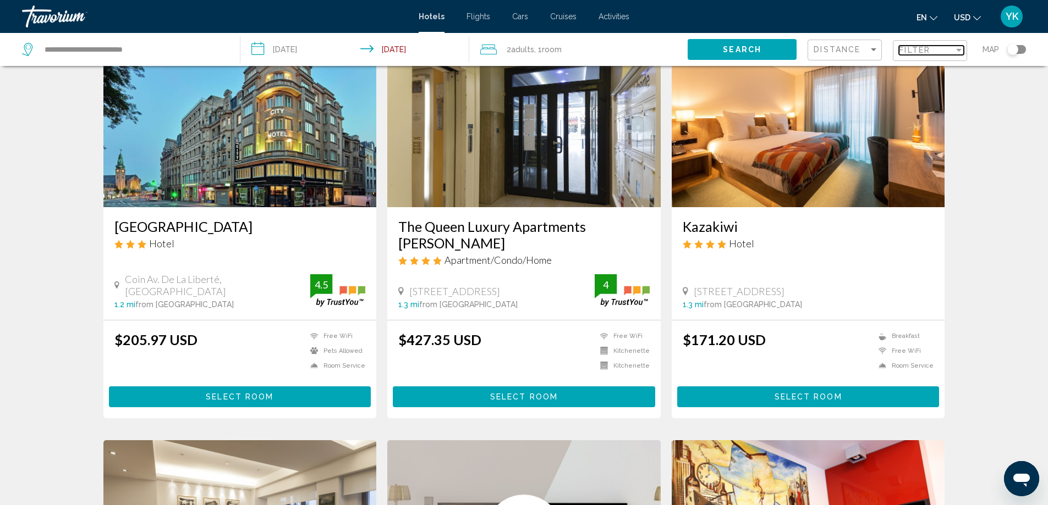
click at [960, 46] on div "Filter" at bounding box center [959, 50] width 10 height 9
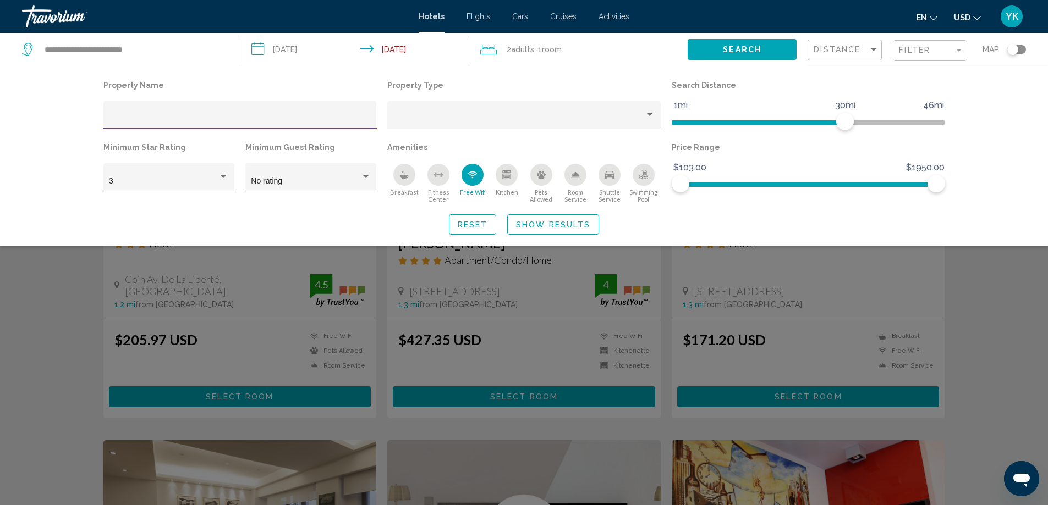
click at [403, 173] on icon "Breakfast" at bounding box center [404, 174] width 9 height 9
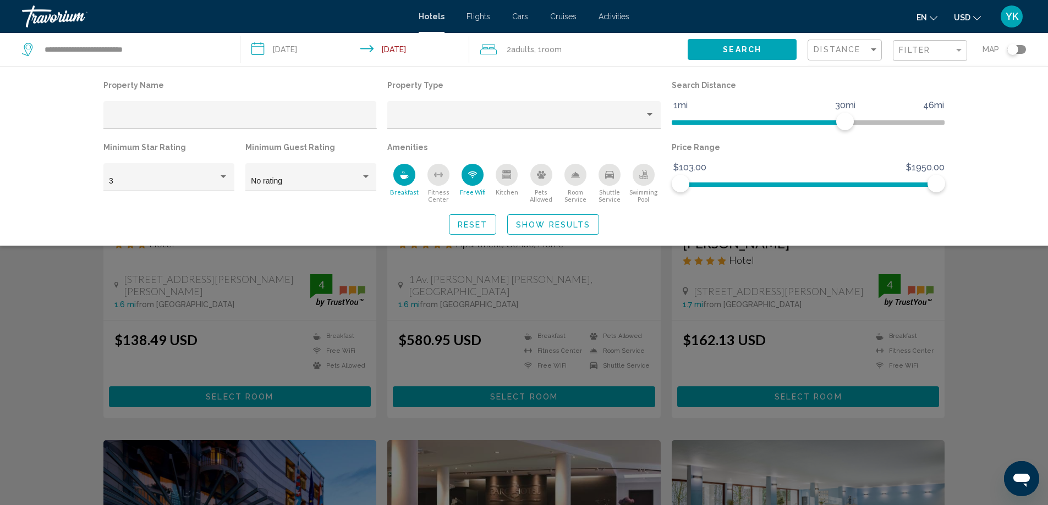
click at [538, 222] on span "Show Results" at bounding box center [553, 225] width 74 height 9
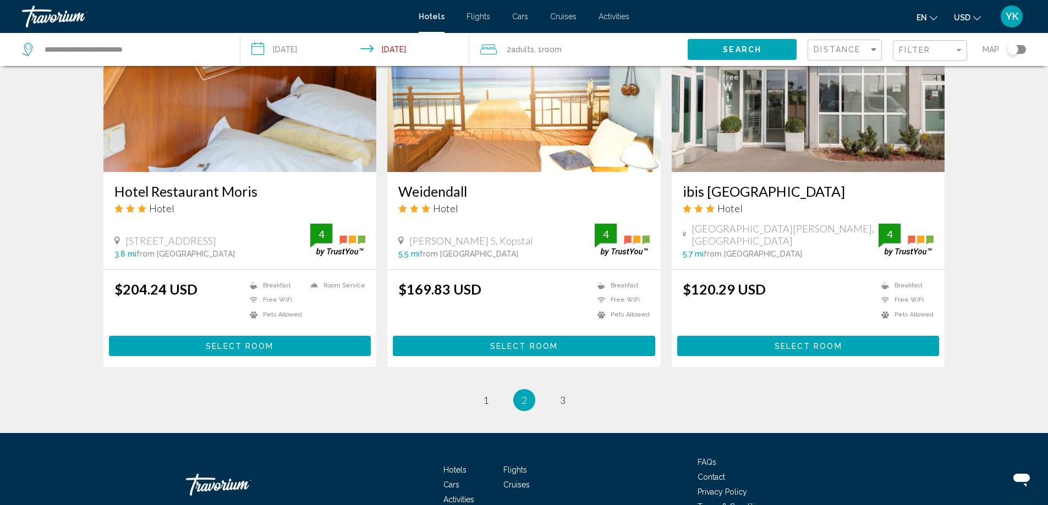
scroll to position [1365, 0]
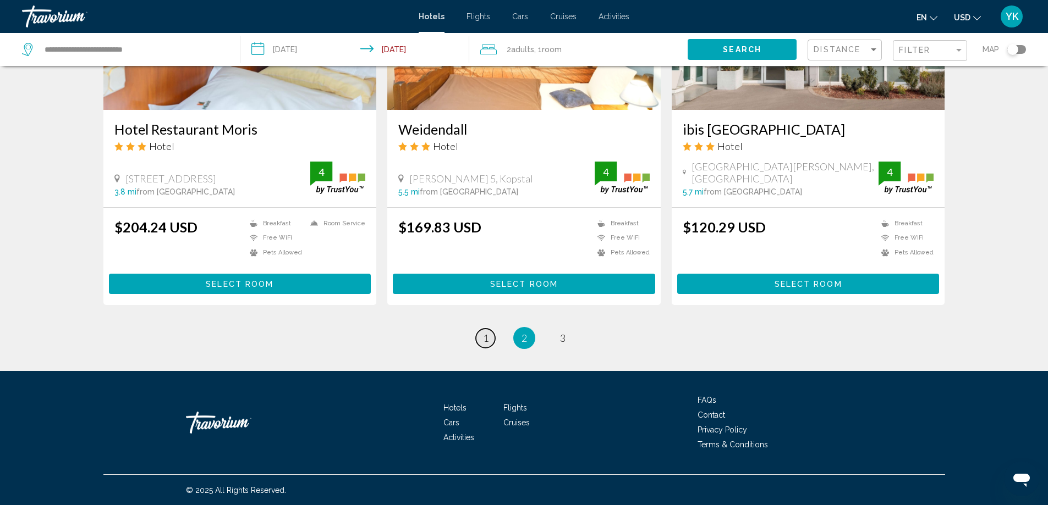
click at [488, 337] on span "1" at bounding box center [485, 338] width 5 height 12
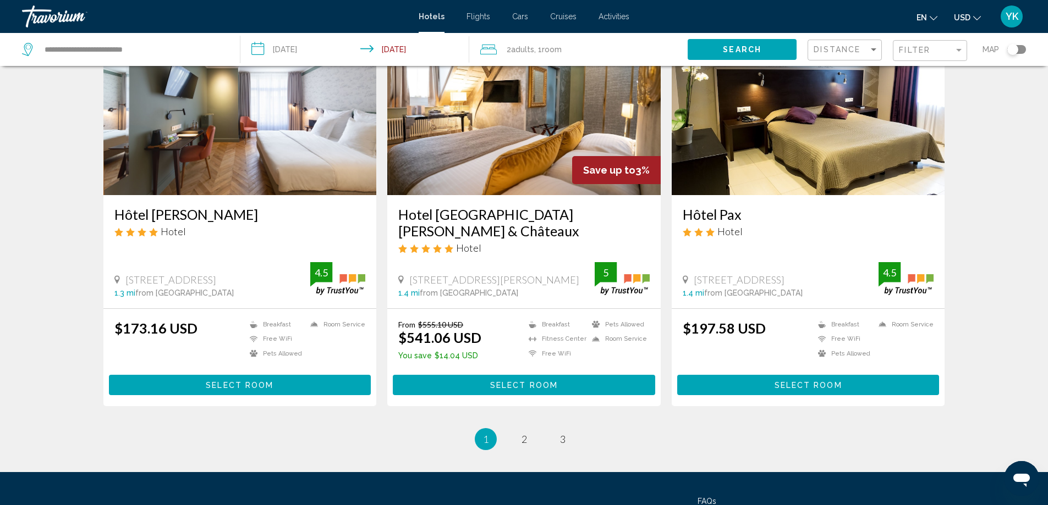
scroll to position [1320, 0]
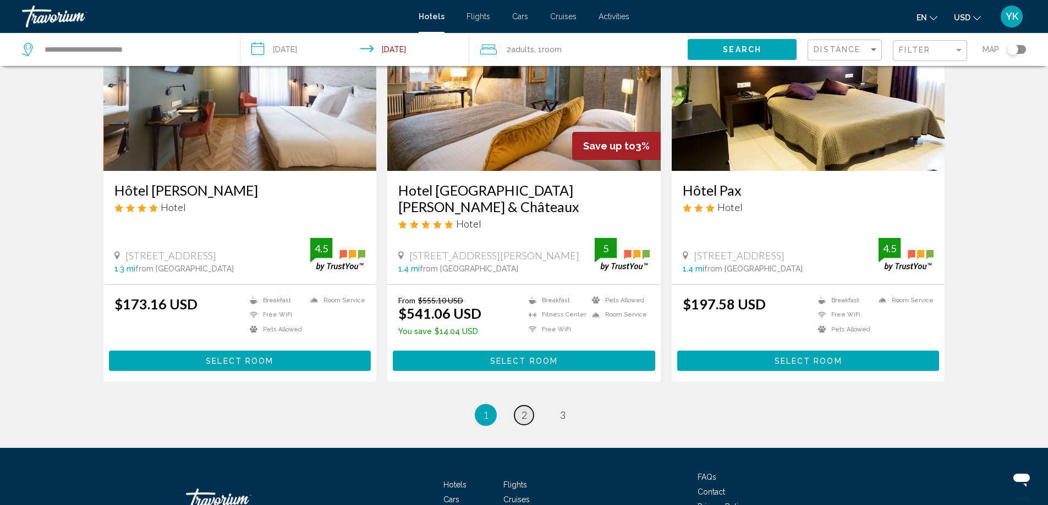
click at [526, 409] on span "2" at bounding box center [523, 415] width 5 height 12
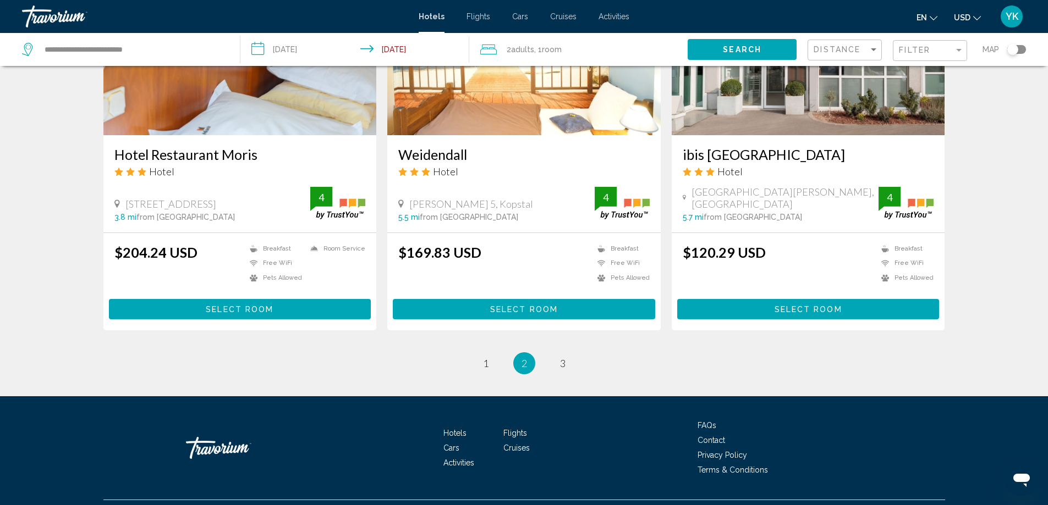
scroll to position [1365, 0]
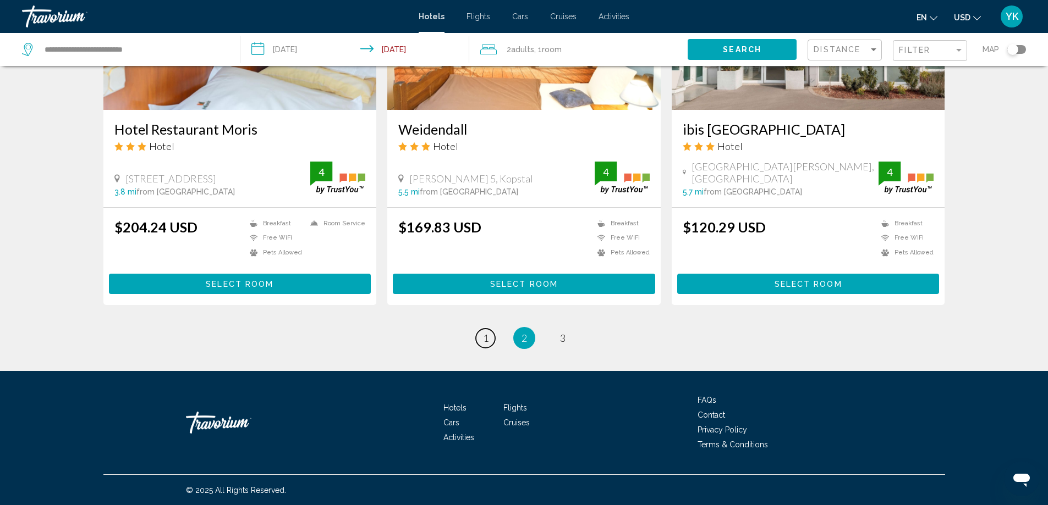
click at [489, 339] on link "page 1" at bounding box center [485, 338] width 19 height 19
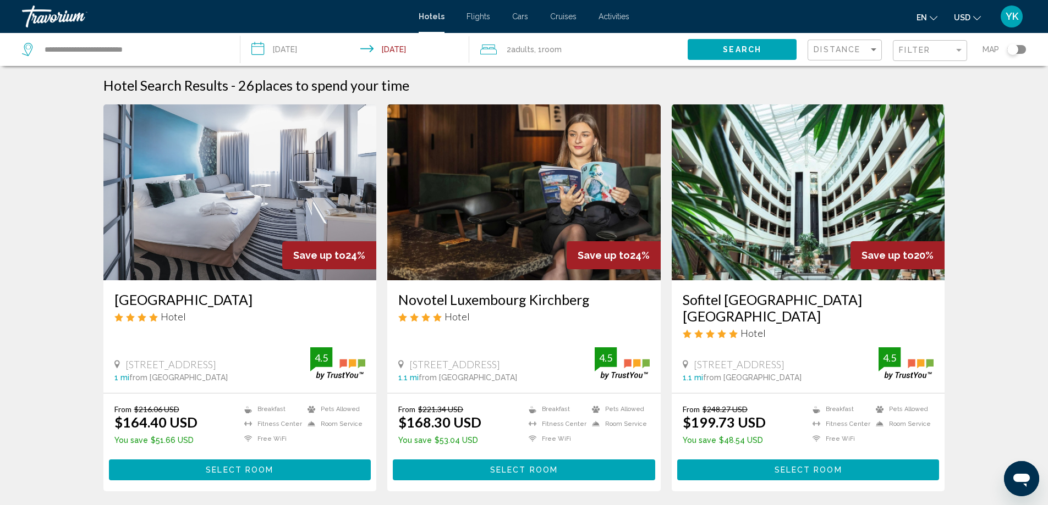
click at [786, 466] on span "Select Room" at bounding box center [808, 470] width 68 height 9
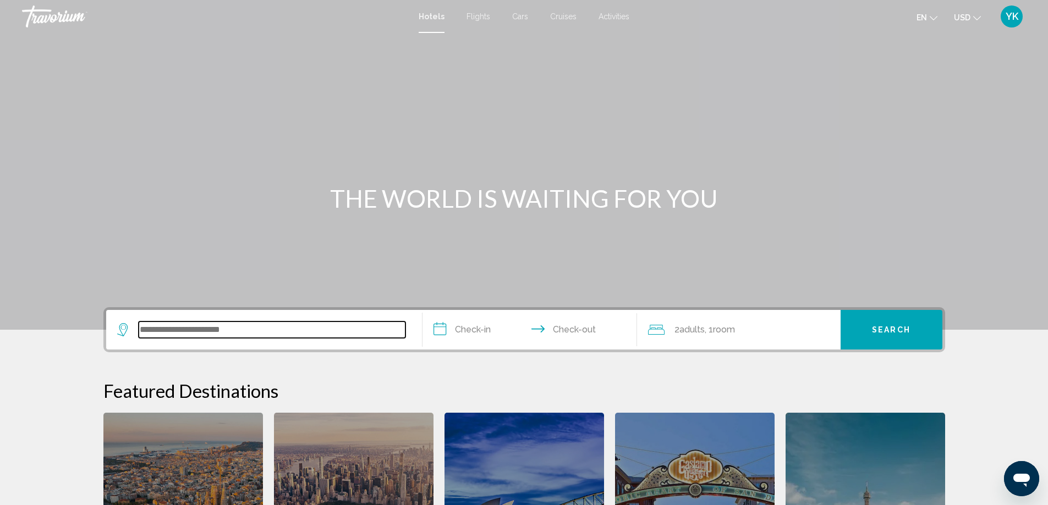
click at [253, 330] on input "Search widget" at bounding box center [272, 330] width 267 height 16
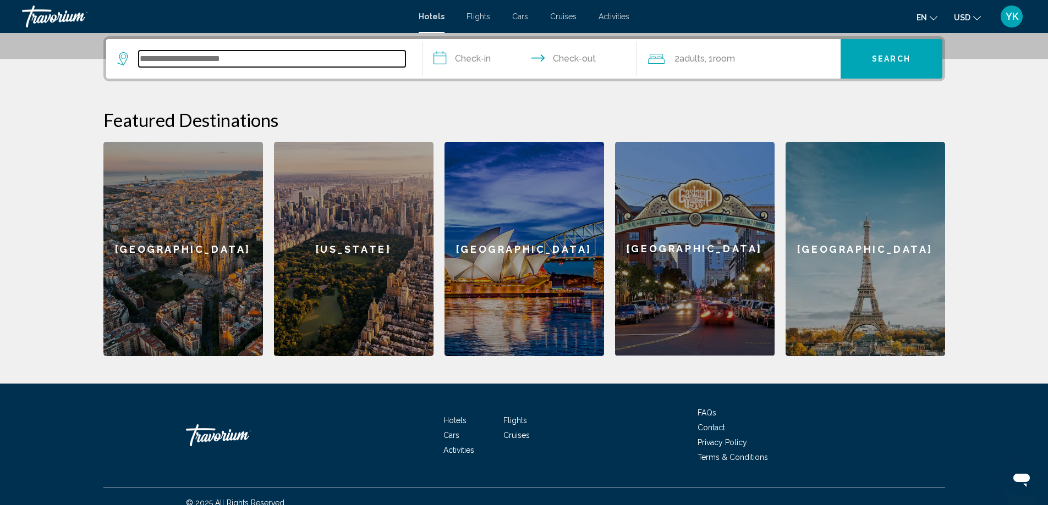
scroll to position [272, 0]
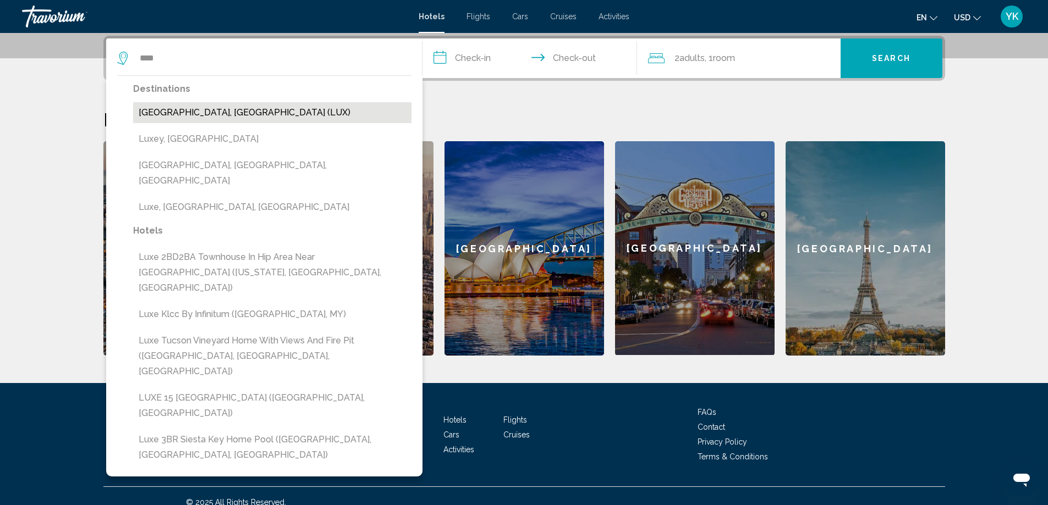
click at [236, 116] on button "Luxembourg, Luxembourg (LUX)" at bounding box center [272, 112] width 278 height 21
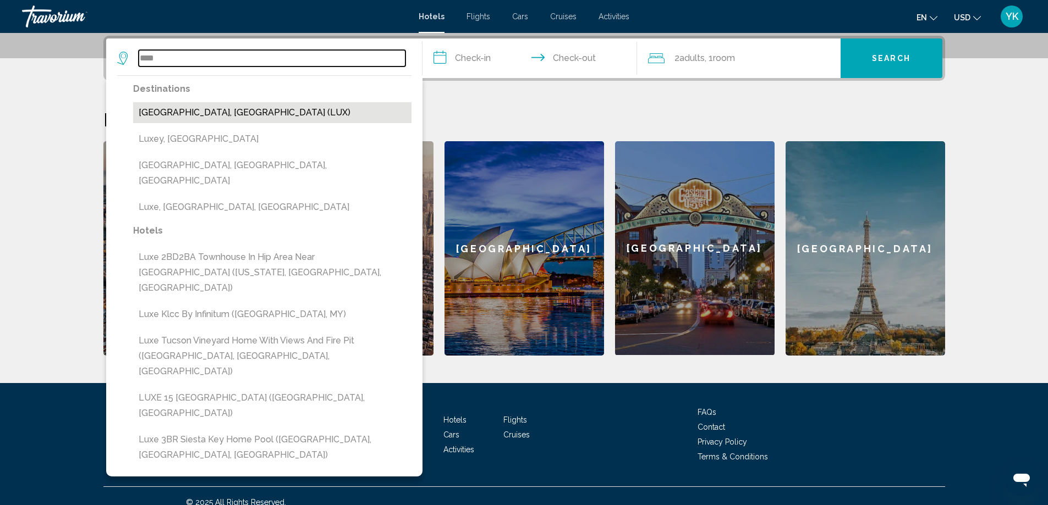
type input "**********"
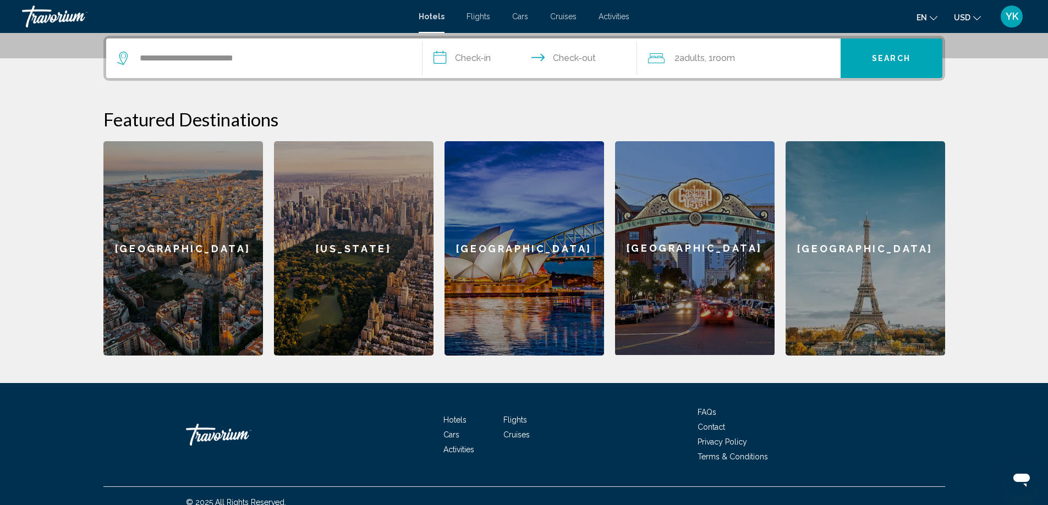
click at [470, 56] on input "**********" at bounding box center [531, 59] width 219 height 43
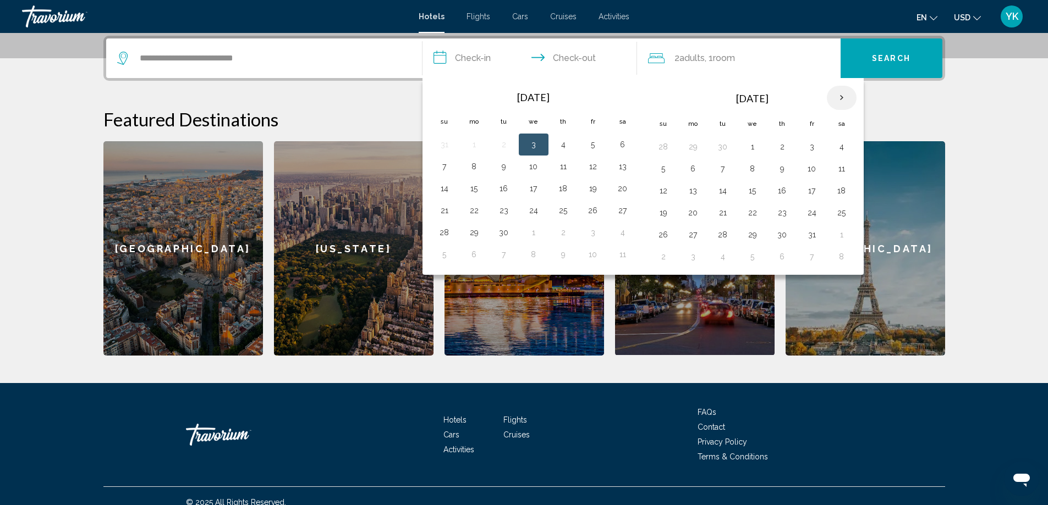
click at [844, 98] on th "Next month" at bounding box center [841, 98] width 30 height 24
click at [840, 212] on button "27" at bounding box center [842, 212] width 18 height 15
click at [660, 235] on button "28" at bounding box center [663, 234] width 18 height 15
type input "**********"
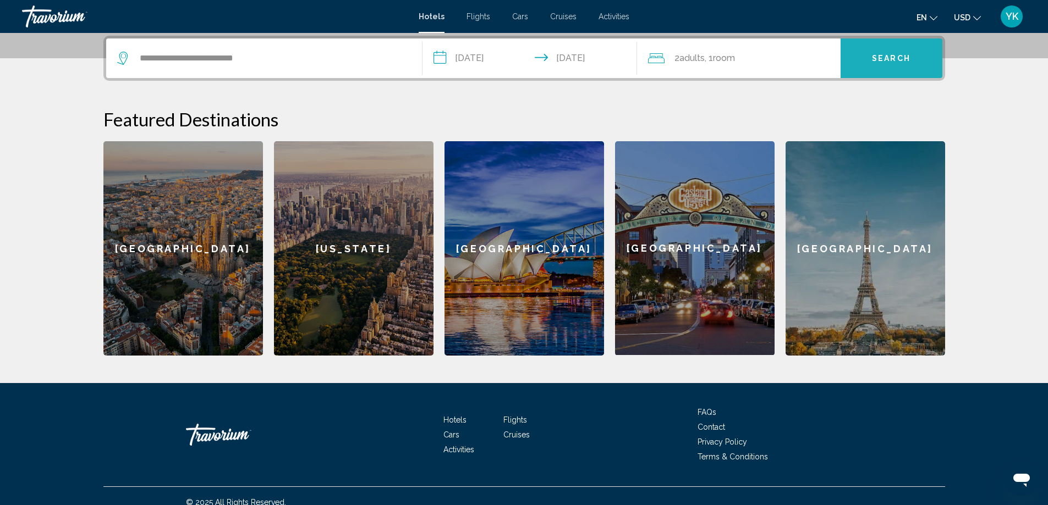
click at [883, 64] on button "Search" at bounding box center [891, 58] width 102 height 40
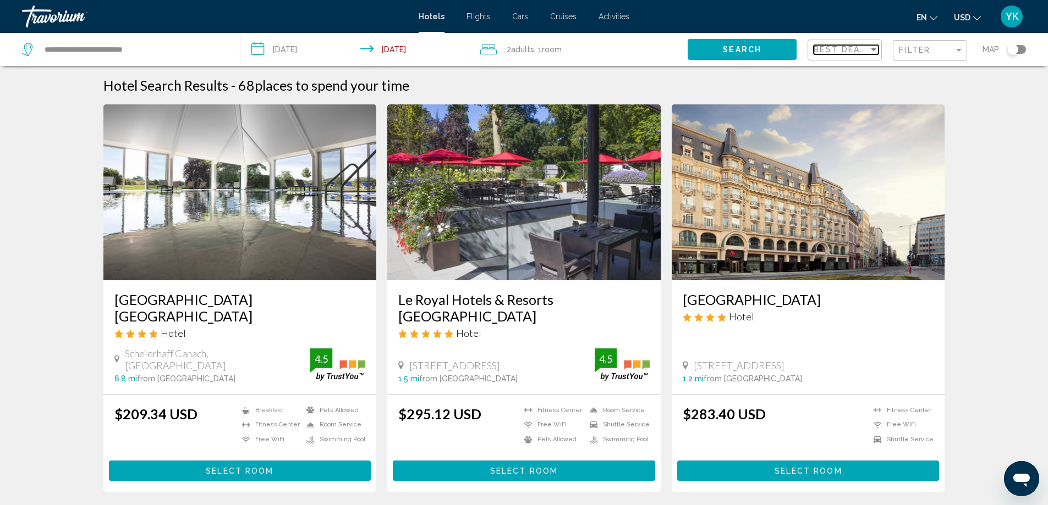
click at [875, 51] on div "Sort by" at bounding box center [872, 49] width 5 height 3
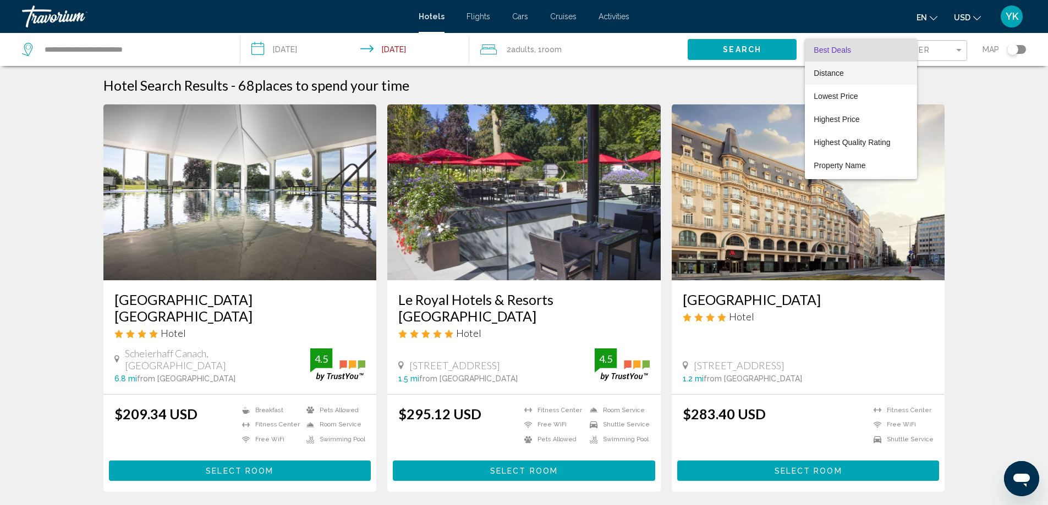
click at [836, 74] on span "Distance" at bounding box center [828, 73] width 30 height 9
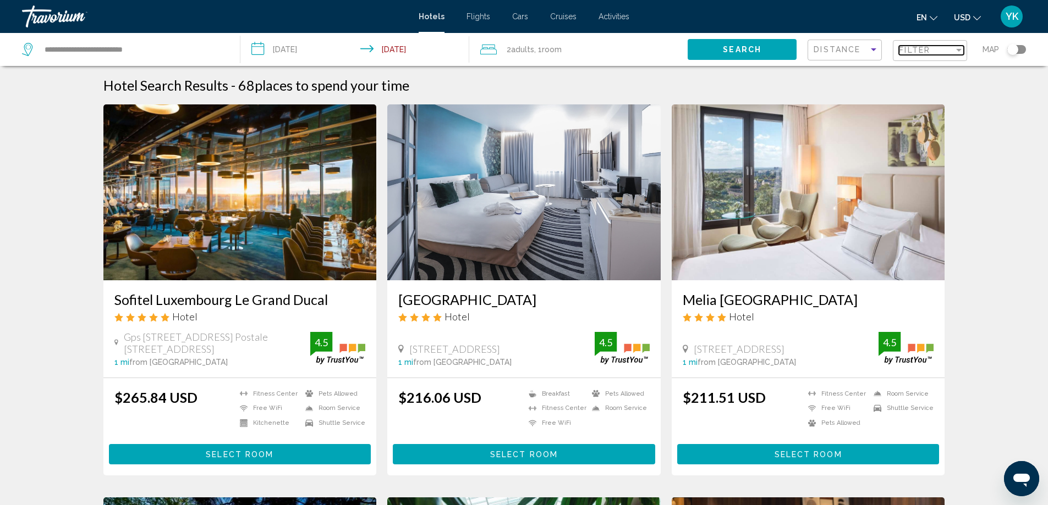
click at [959, 49] on div "Filter" at bounding box center [958, 50] width 5 height 3
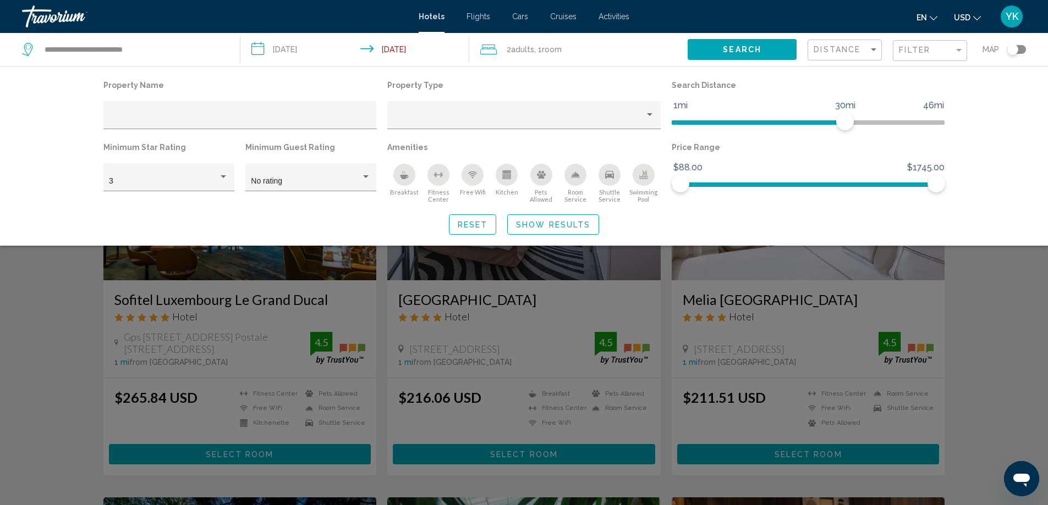
click at [404, 179] on icon "Breakfast" at bounding box center [404, 177] width 8 height 4
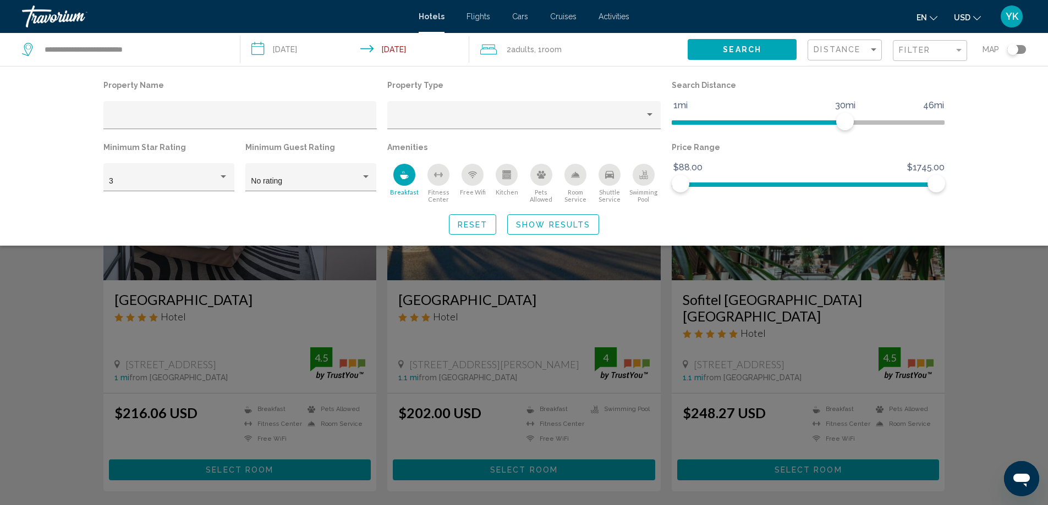
click at [476, 175] on icon "Free Wifi" at bounding box center [472, 174] width 9 height 9
click at [563, 223] on span "Show Results" at bounding box center [553, 225] width 74 height 9
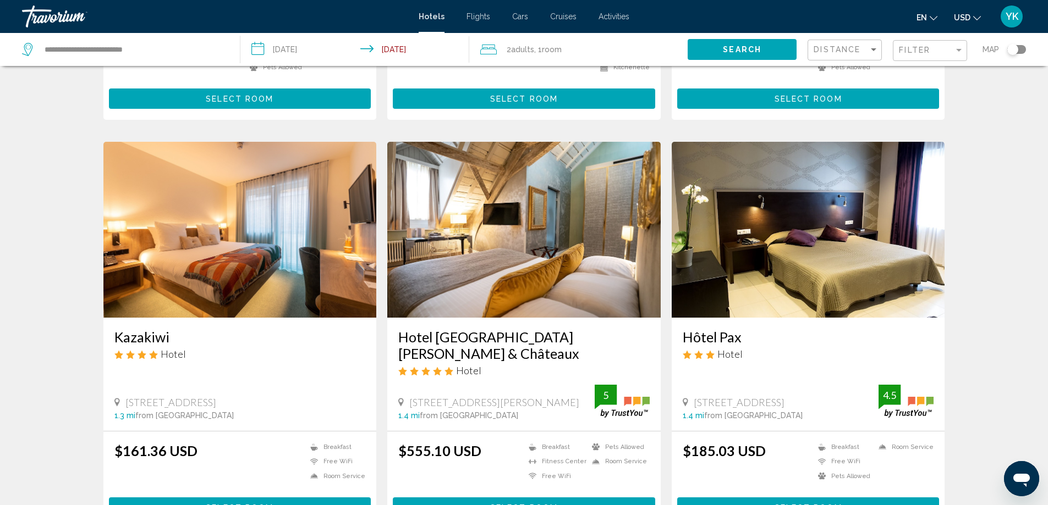
scroll to position [1349, 0]
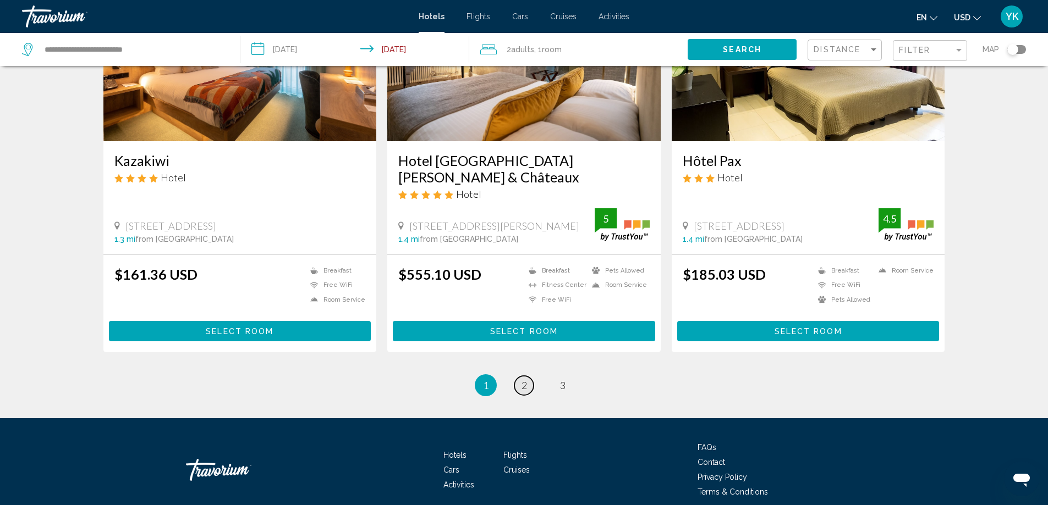
click at [522, 379] on span "2" at bounding box center [523, 385] width 5 height 12
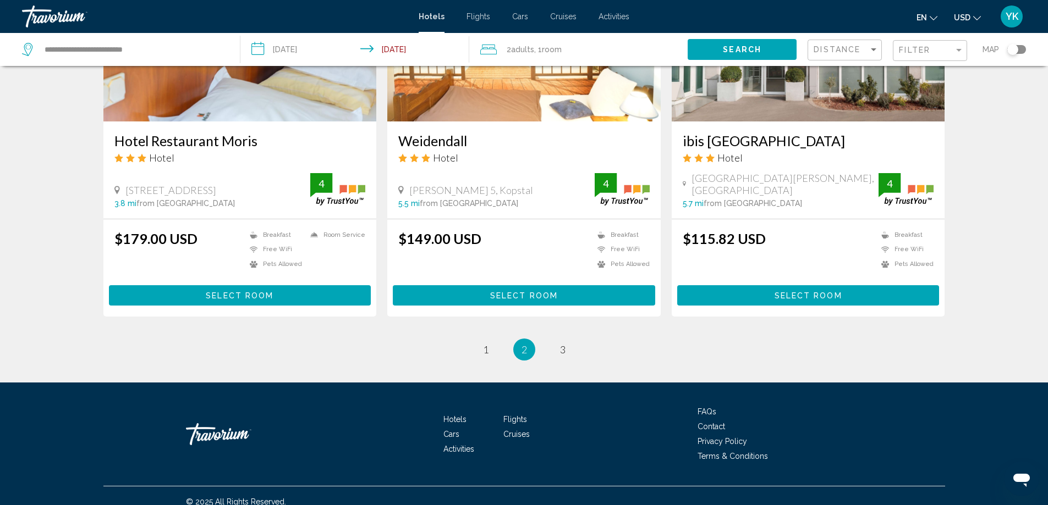
scroll to position [1365, 0]
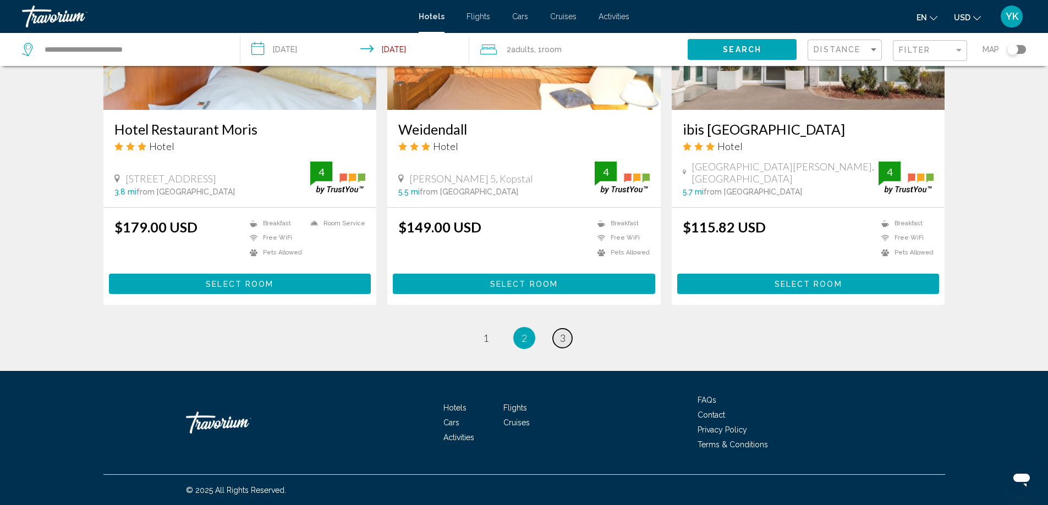
click at [563, 337] on span "3" at bounding box center [562, 338] width 5 height 12
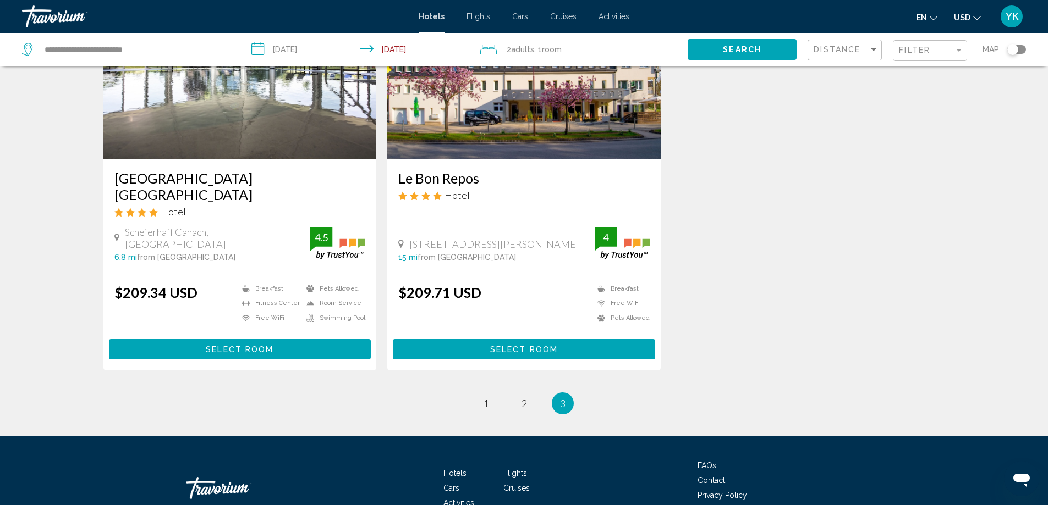
scroll to position [147, 0]
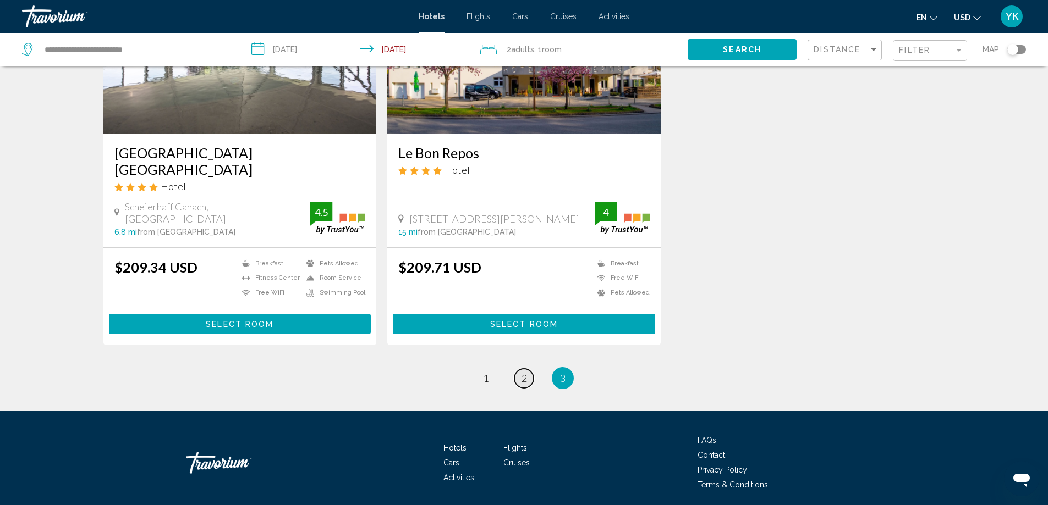
click at [522, 376] on span "2" at bounding box center [523, 378] width 5 height 12
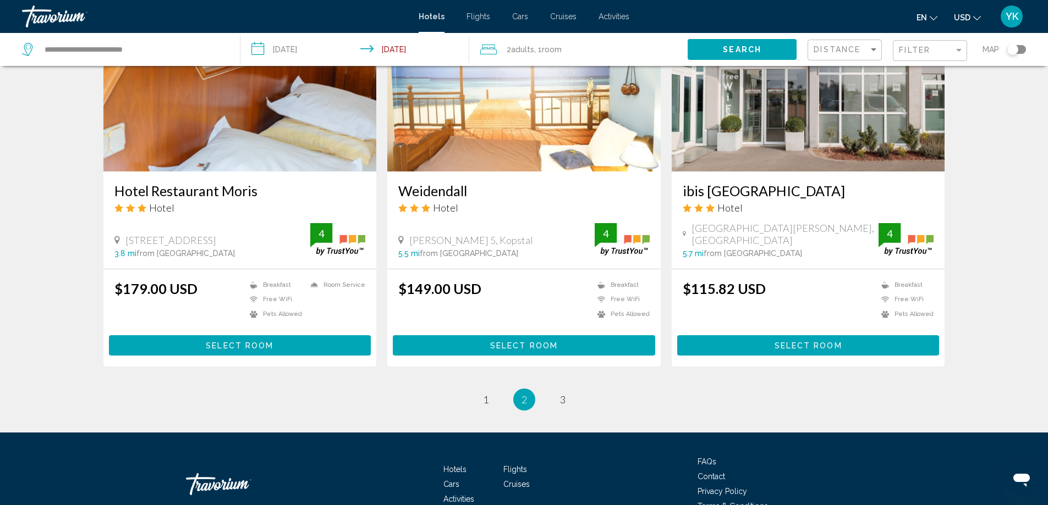
scroll to position [1365, 0]
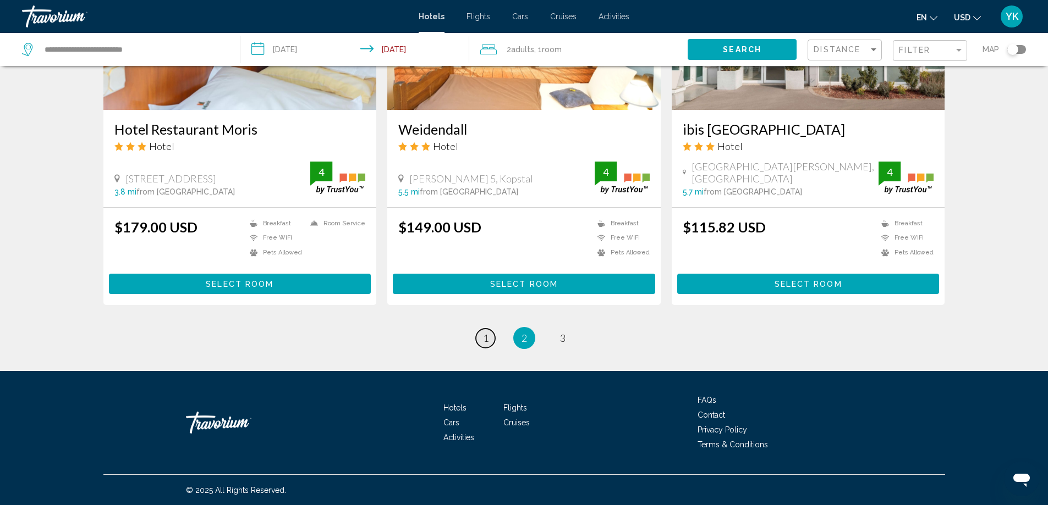
click at [483, 338] on span "1" at bounding box center [485, 338] width 5 height 12
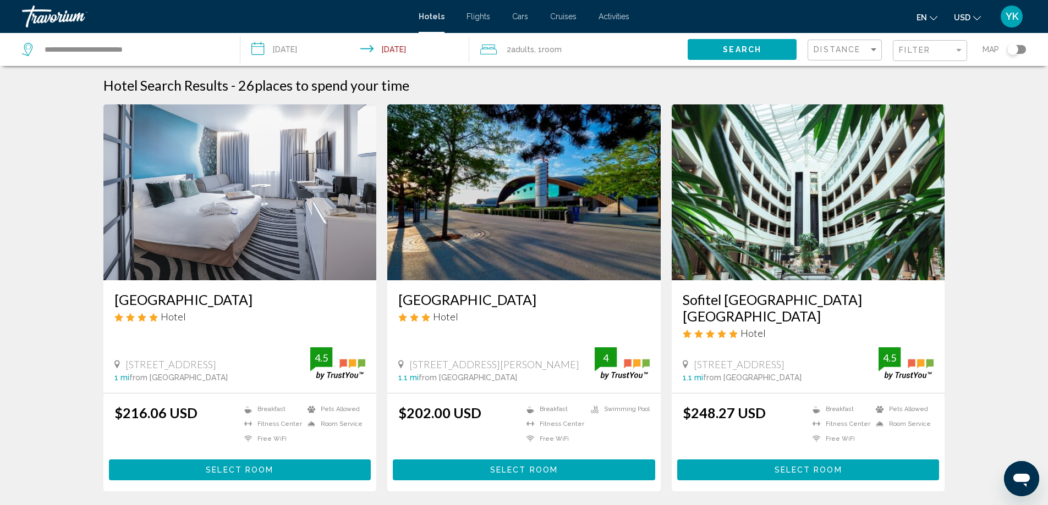
click at [788, 466] on span "Select Room" at bounding box center [808, 470] width 68 height 9
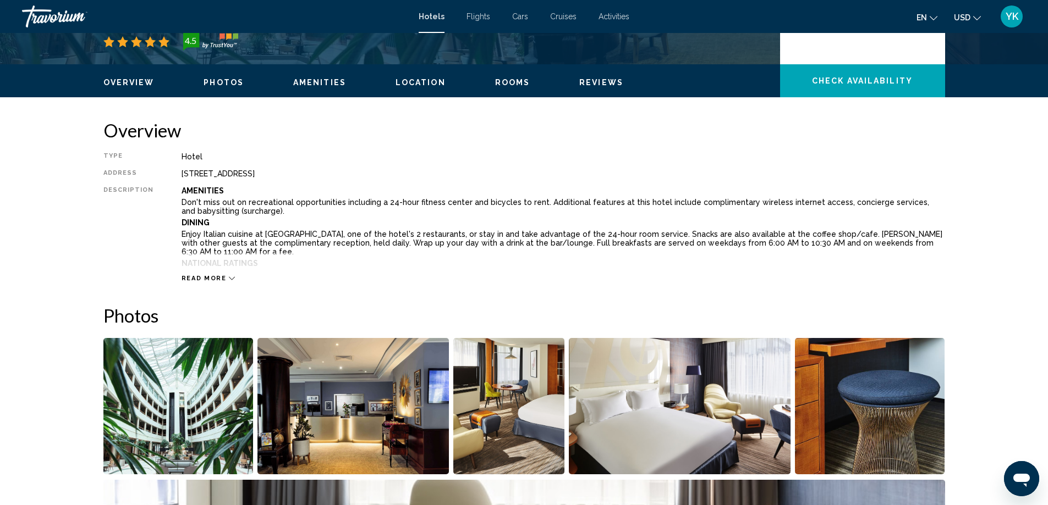
scroll to position [220, 0]
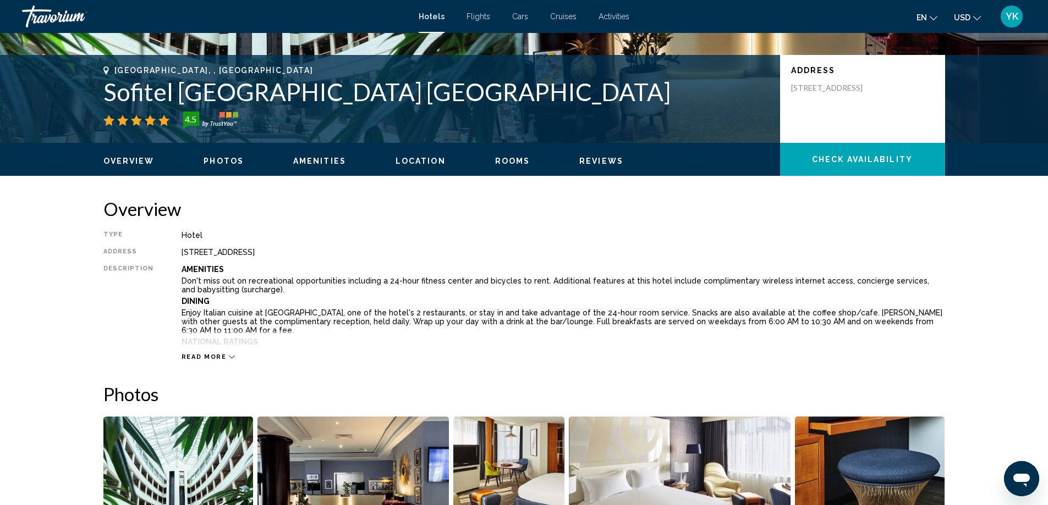
drag, startPoint x: 175, startPoint y: 252, endPoint x: 455, endPoint y: 257, distance: 279.9
click at [455, 257] on div "Type Hotel Address 6 Rue Du Fort Niedergrunewald Quartier, Luxembourg 2015, Lux…" at bounding box center [523, 296] width 841 height 130
copy div "6 Rue Du Fort Niedergrunewald Quartier, Luxembourg 2015, Luxembourg"
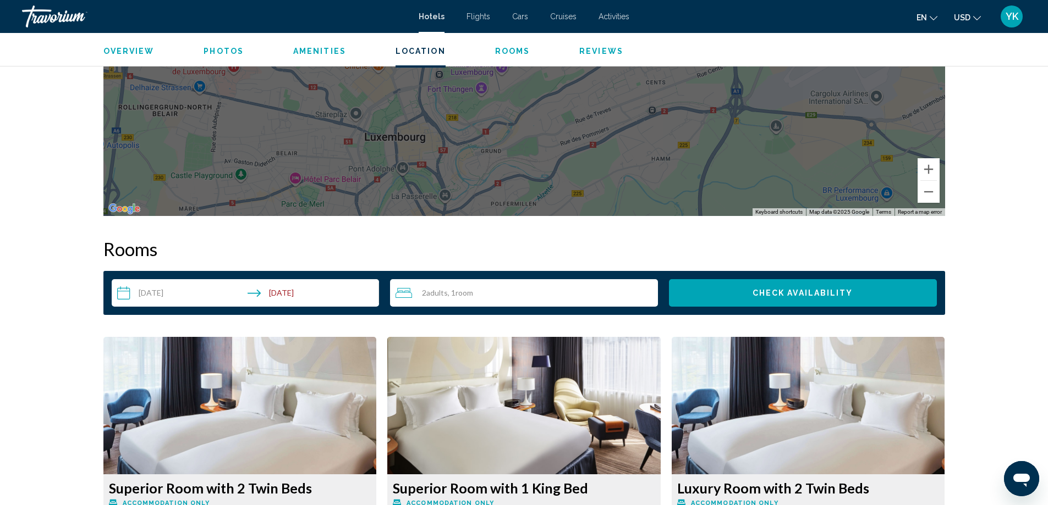
scroll to position [1173, 0]
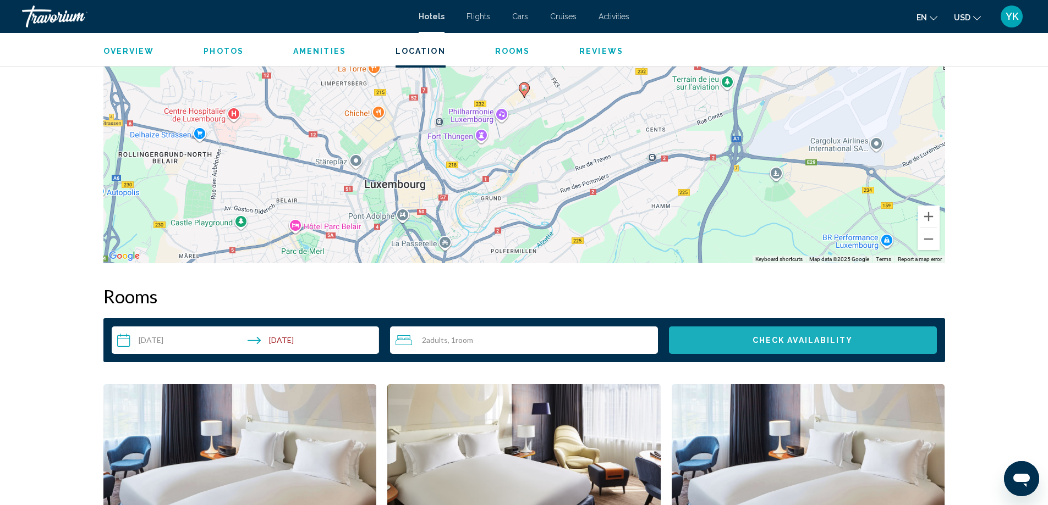
click at [785, 340] on span "Check Availability" at bounding box center [802, 341] width 101 height 9
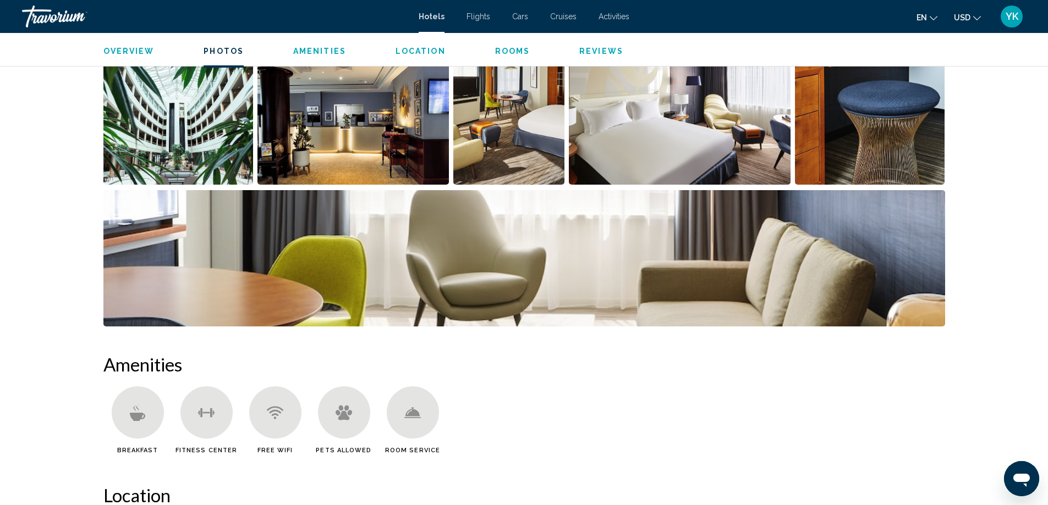
scroll to position [367, 0]
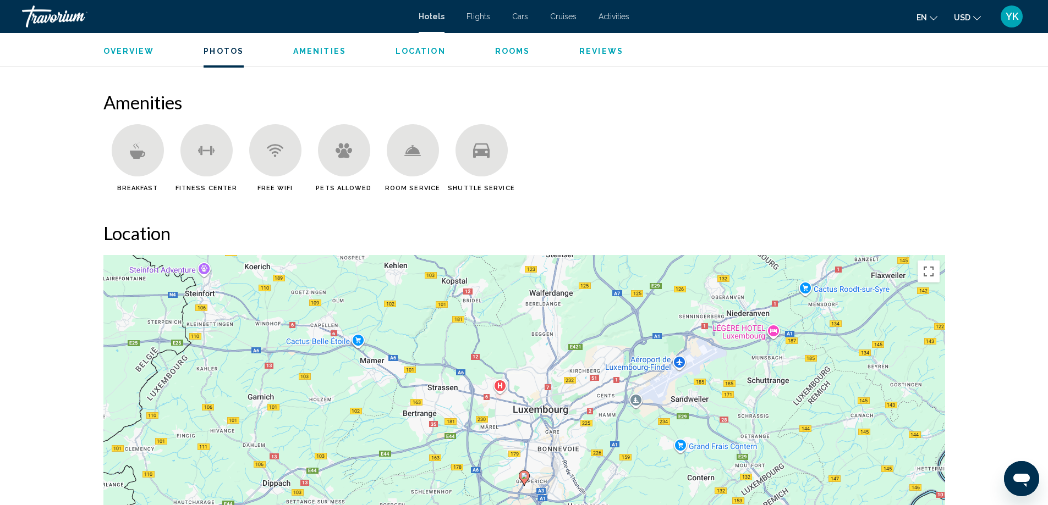
scroll to position [807, 0]
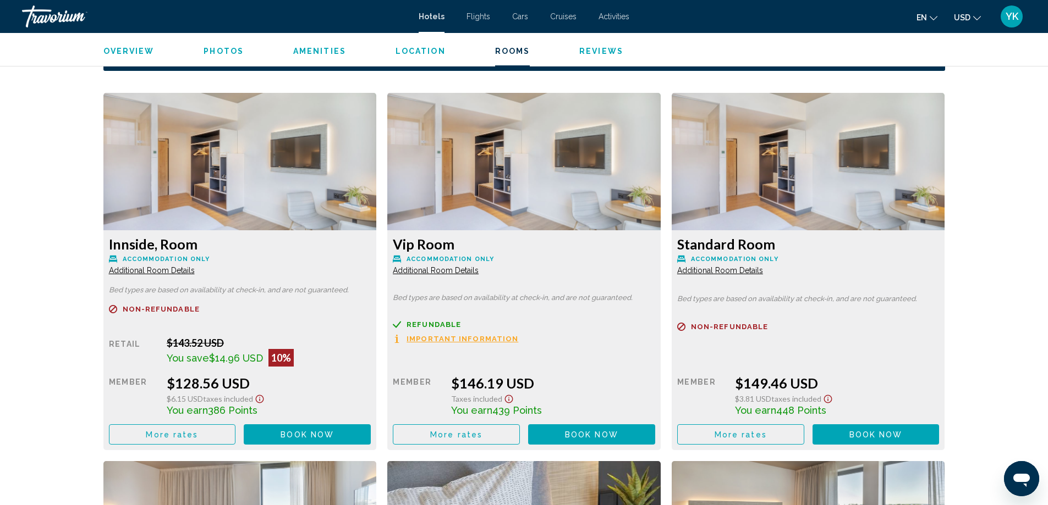
scroll to position [1467, 0]
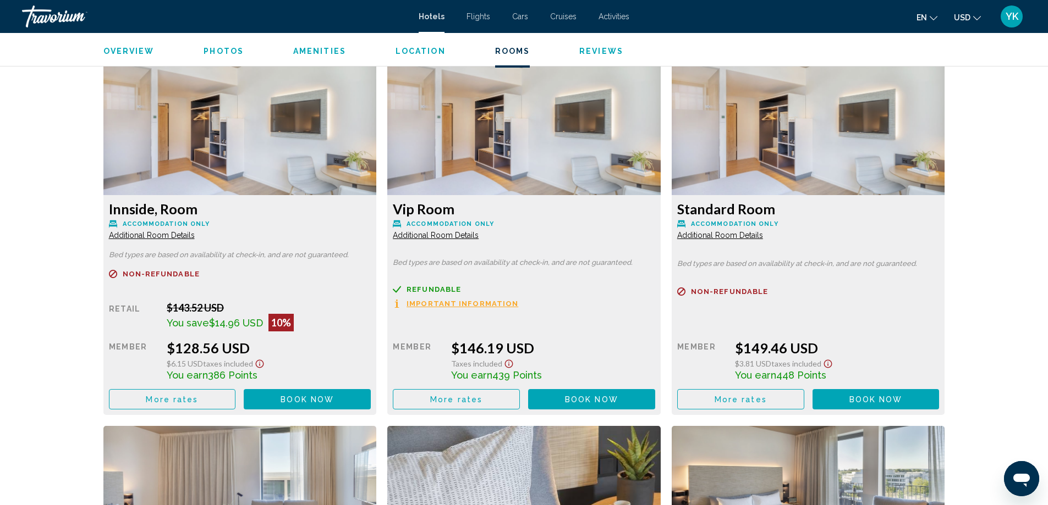
click at [195, 234] on span "Additional Room Details" at bounding box center [152, 235] width 86 height 9
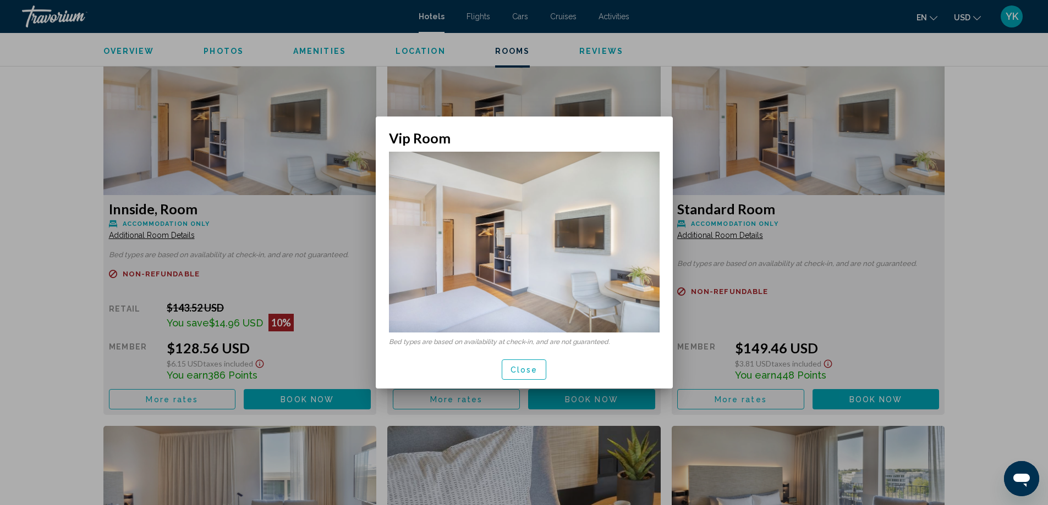
scroll to position [0, 0]
click at [525, 373] on span "Close" at bounding box center [523, 370] width 27 height 9
